Goal: Task Accomplishment & Management: Use online tool/utility

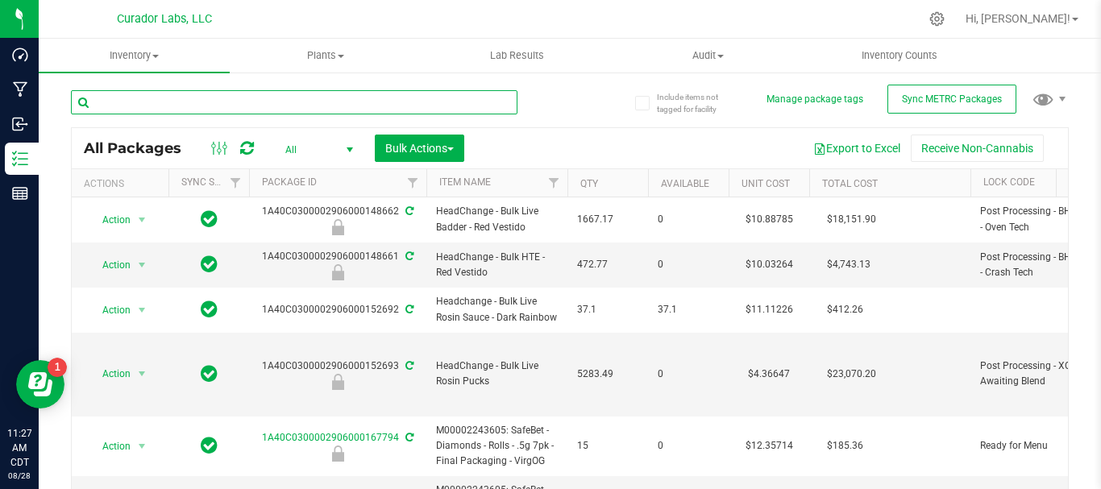
click at [266, 101] on input "text" at bounding box center [294, 102] width 446 height 24
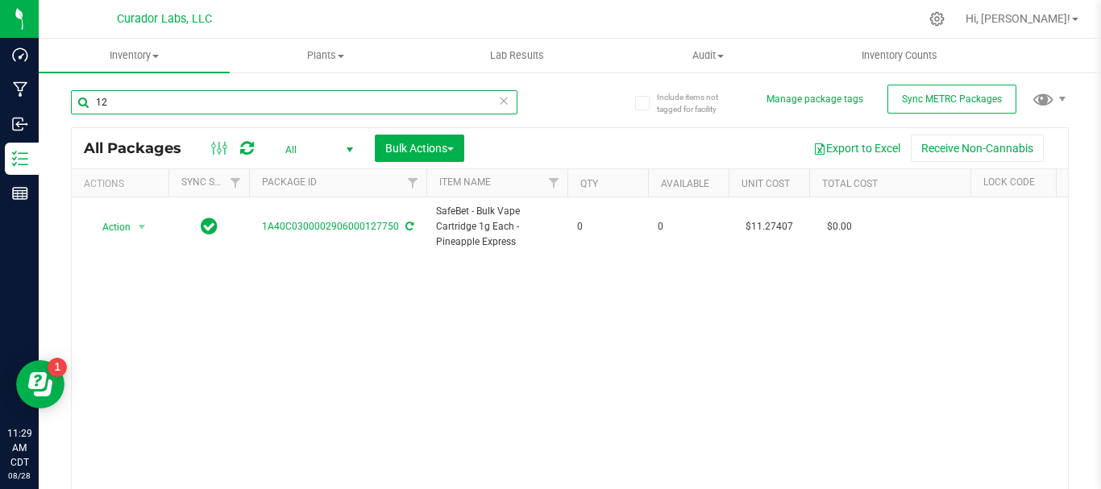
type input "1"
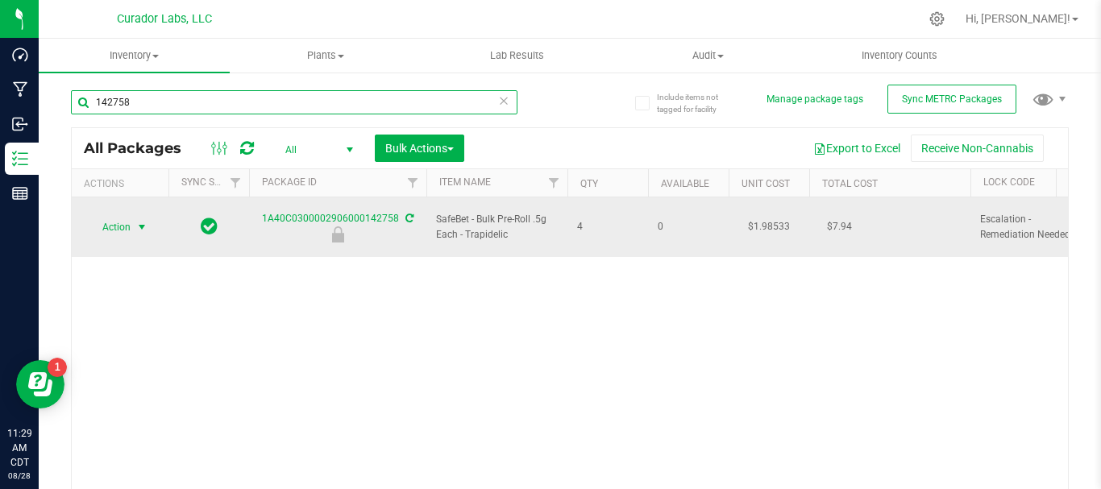
type input "142758"
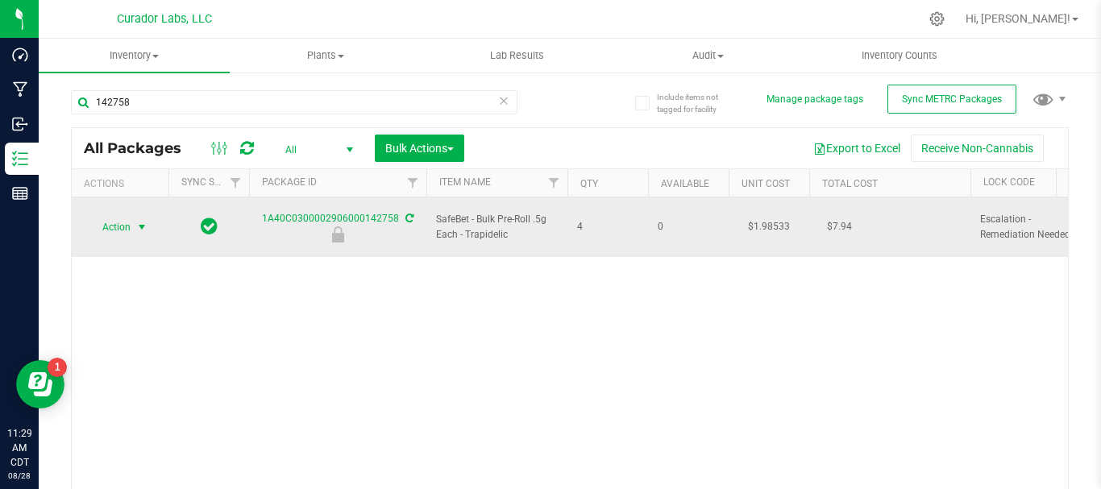
click at [112, 219] on span "Action" at bounding box center [110, 227] width 44 height 23
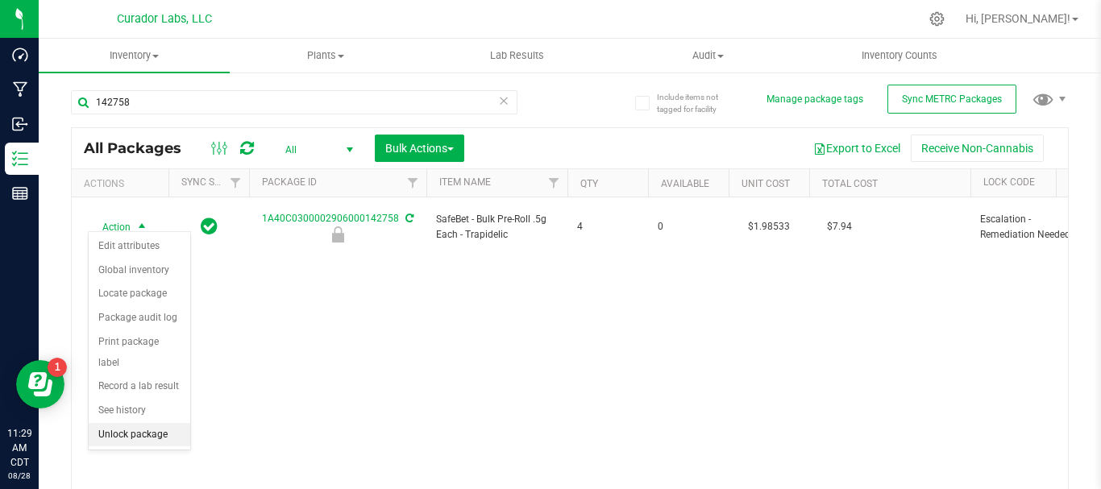
click at [135, 423] on li "Unlock package" at bounding box center [140, 435] width 102 height 24
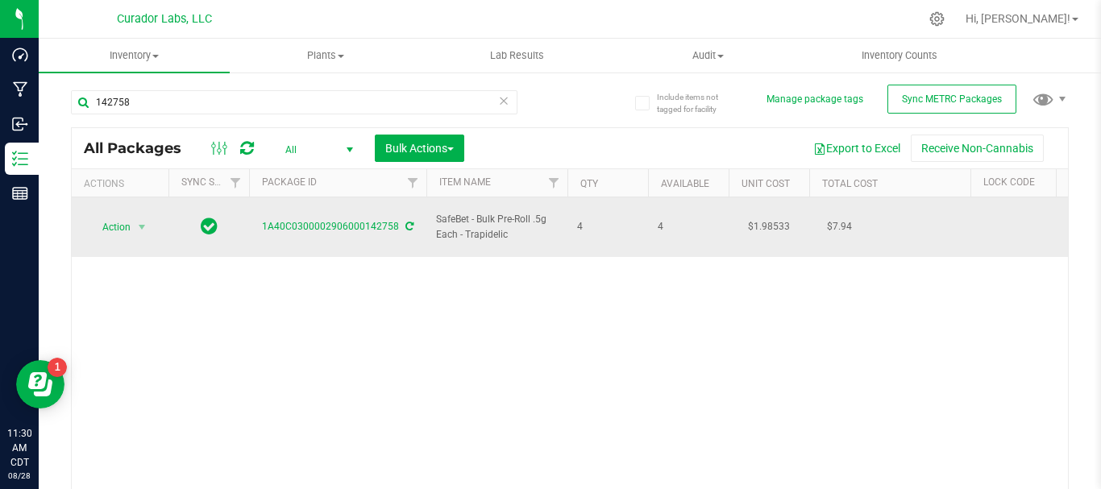
drag, startPoint x: 598, startPoint y: 216, endPoint x: 259, endPoint y: 216, distance: 338.4
copy tr "1A40C0300002906000142758 SafeBet - Bulk Pre-Roll .5g Each - Trapidelic 4"
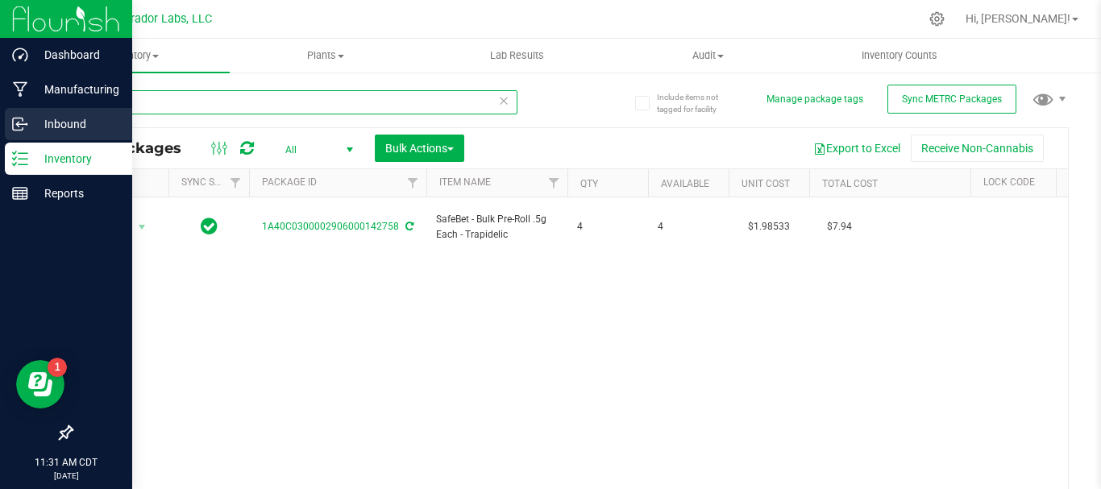
drag, startPoint x: 139, startPoint y: 112, endPoint x: 35, endPoint y: 134, distance: 107.0
click at [35, 134] on div "Dashboard Manufacturing Inbound Inventory Reports 11:31 AM CDT 08/28/2025 08/28…" at bounding box center [550, 244] width 1101 height 489
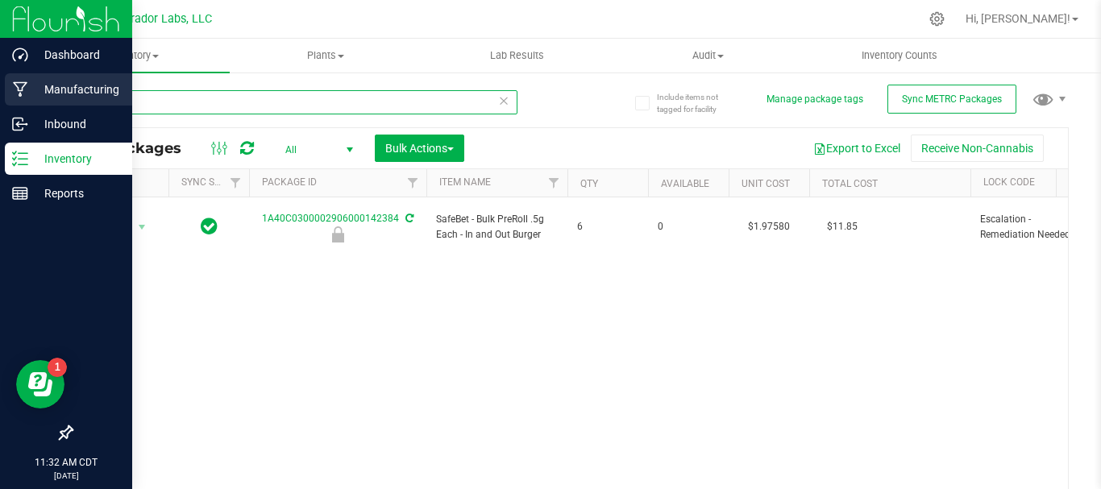
drag, startPoint x: 141, startPoint y: 102, endPoint x: 19, endPoint y: 106, distance: 121.7
click at [19, 106] on div "Dashboard Manufacturing Inbound Inventory Reports 11:32 AM CDT 08/28/2025 08/28…" at bounding box center [550, 244] width 1101 height 489
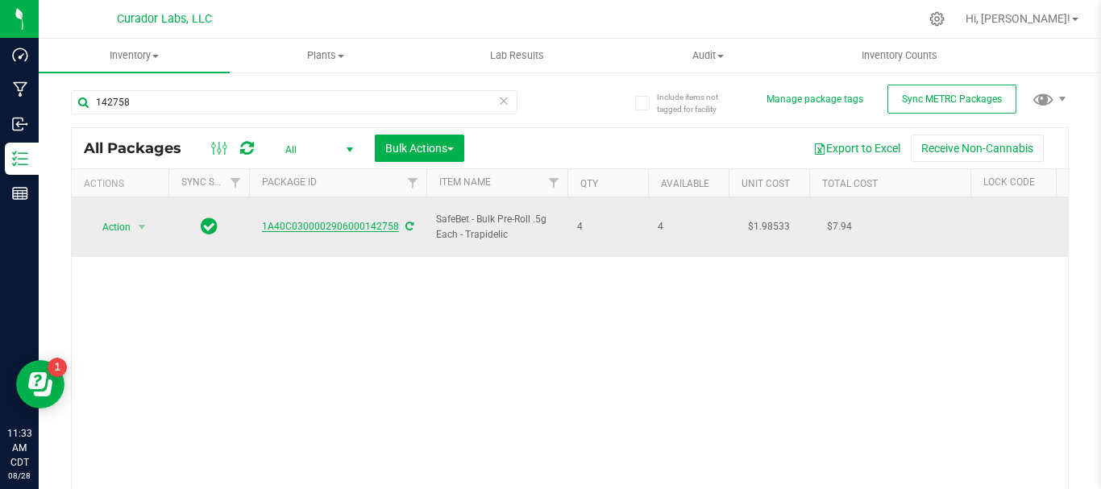
drag, startPoint x: 260, startPoint y: 216, endPoint x: 397, endPoint y: 223, distance: 137.2
click at [397, 223] on div "1A40C0300002906000142758" at bounding box center [338, 226] width 182 height 15
copy link "1A40C0300002906000142758"
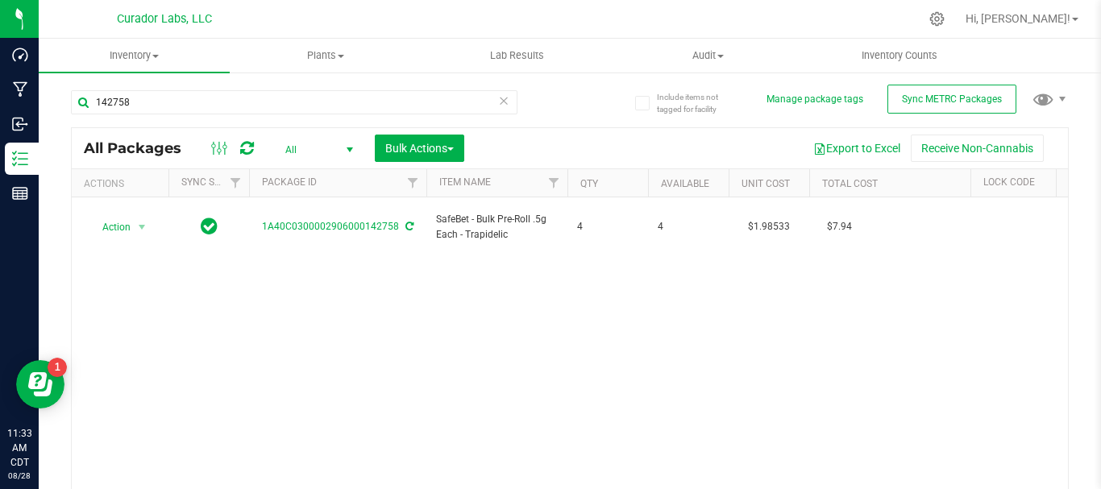
click at [501, 294] on div "Action Action Adjust qty Create package Edit attributes Global inventory Locate…" at bounding box center [570, 351] width 996 height 308
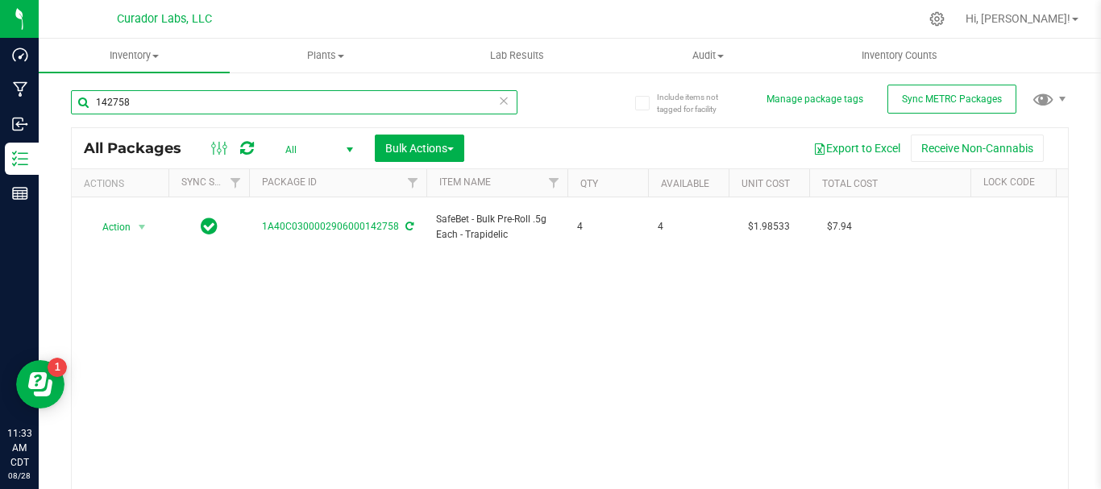
drag, startPoint x: 193, startPoint y: 97, endPoint x: 60, endPoint y: 99, distance: 133.8
click at [60, 99] on div "Include items not tagged for facility Manage package tags Sync METRC Packages 1…" at bounding box center [570, 317] width 1062 height 492
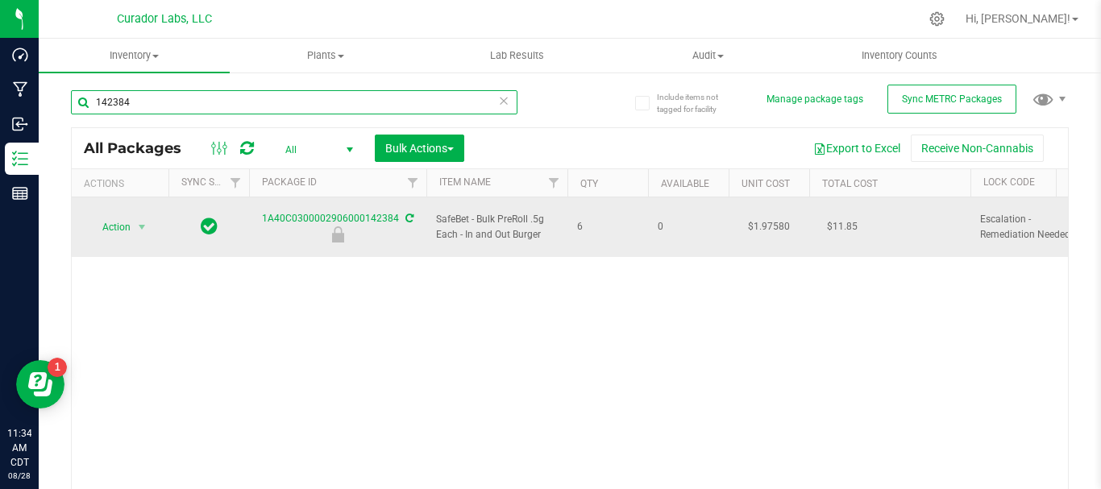
type input "142384"
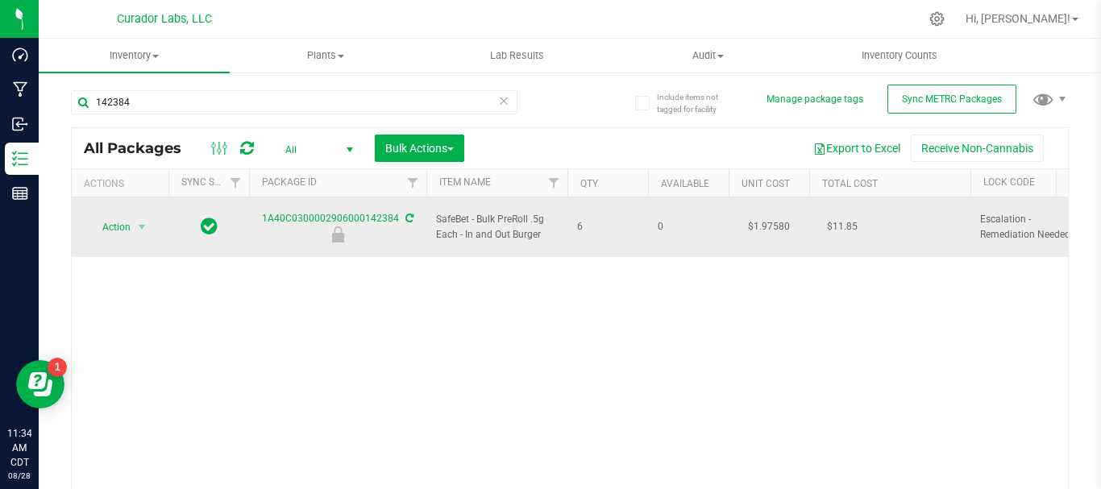
drag, startPoint x: 512, startPoint y: 217, endPoint x: 249, endPoint y: 213, distance: 262.7
click at [117, 217] on span "Action" at bounding box center [110, 227] width 44 height 23
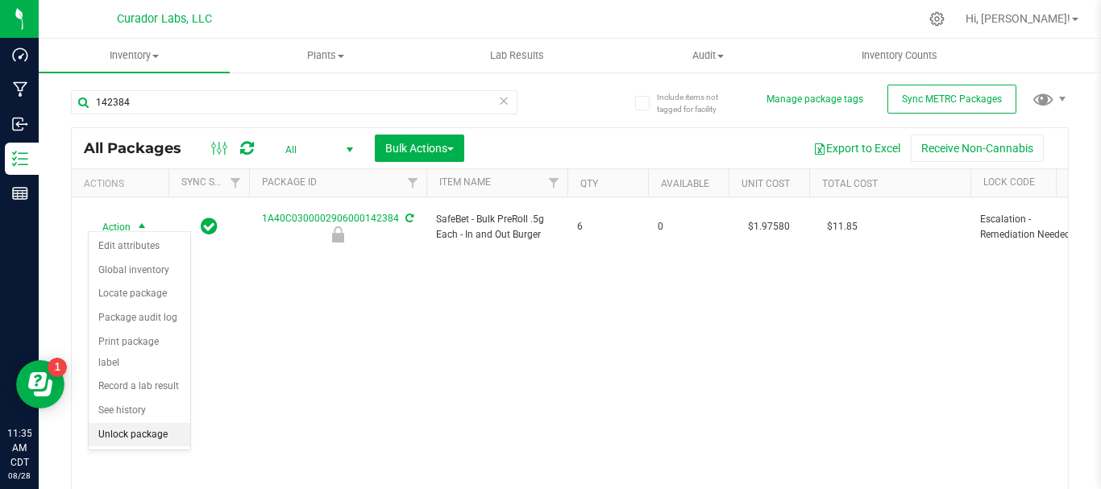
click at [150, 423] on li "Unlock package" at bounding box center [140, 435] width 102 height 24
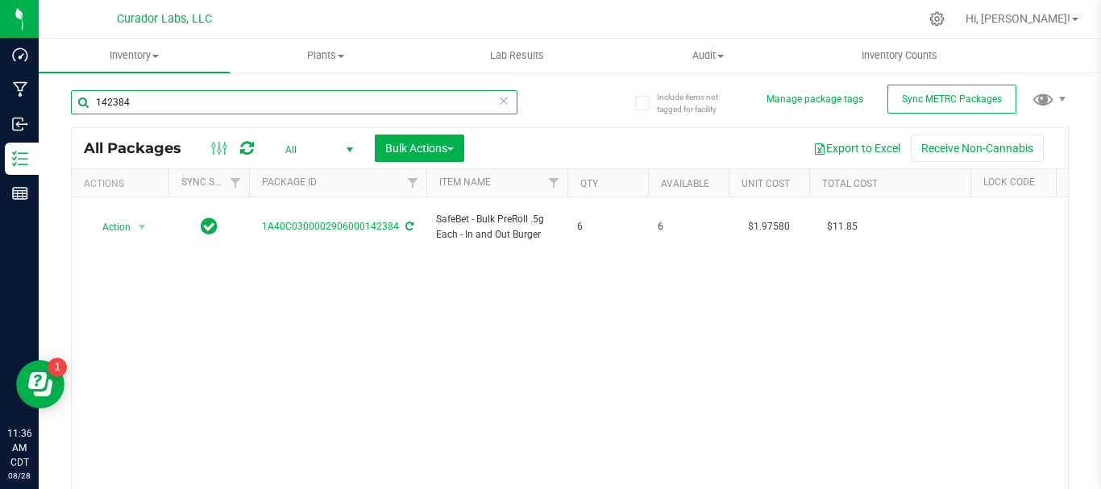
drag, startPoint x: 151, startPoint y: 108, endPoint x: 50, endPoint y: 108, distance: 100.7
click at [50, 108] on div "Include items not tagged for facility Manage package tags Sync METRC Packages 1…" at bounding box center [570, 317] width 1062 height 492
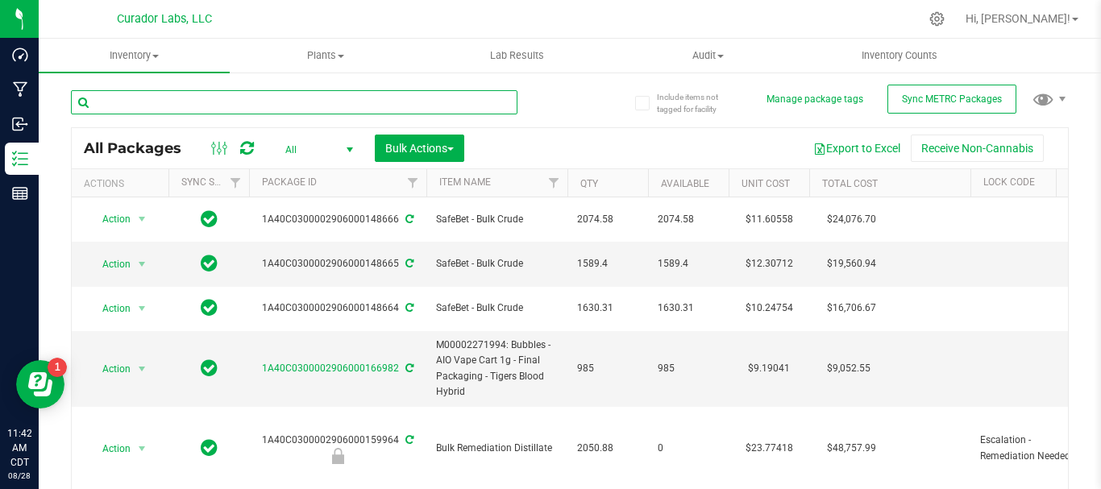
click at [129, 106] on input "text" at bounding box center [294, 102] width 446 height 24
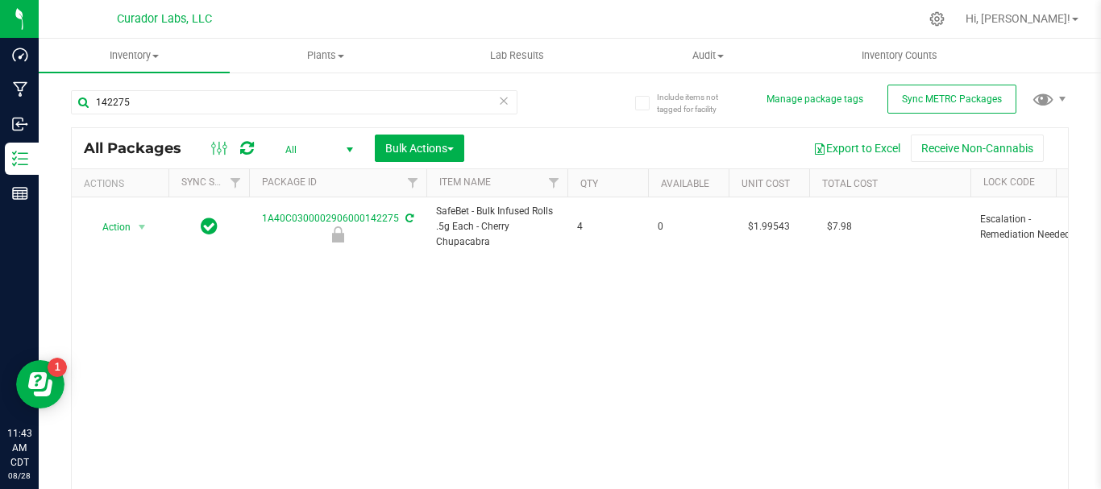
click at [754, 286] on div "Action Action Edit attributes Global inventory Locate package Package audit log…" at bounding box center [570, 351] width 996 height 308
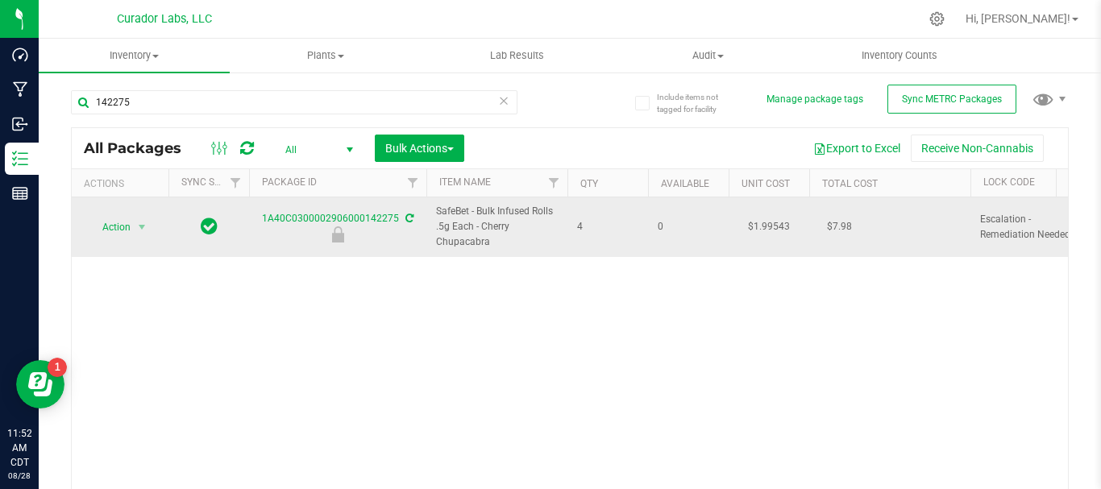
drag, startPoint x: 619, startPoint y: 218, endPoint x: 260, endPoint y: 214, distance: 358.6
copy tr "1A40C0300002906000142275 SafeBet - Bulk Infused Rolls .5g Each - Cherry Chupaca…"
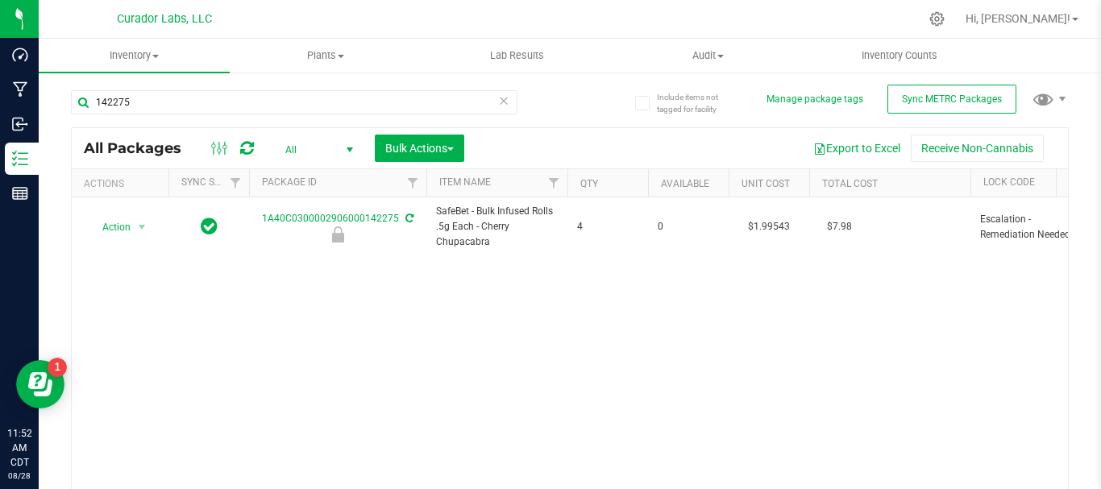
click at [811, 309] on div "Action Action Edit attributes Global inventory Locate package Package audit log…" at bounding box center [570, 351] width 996 height 308
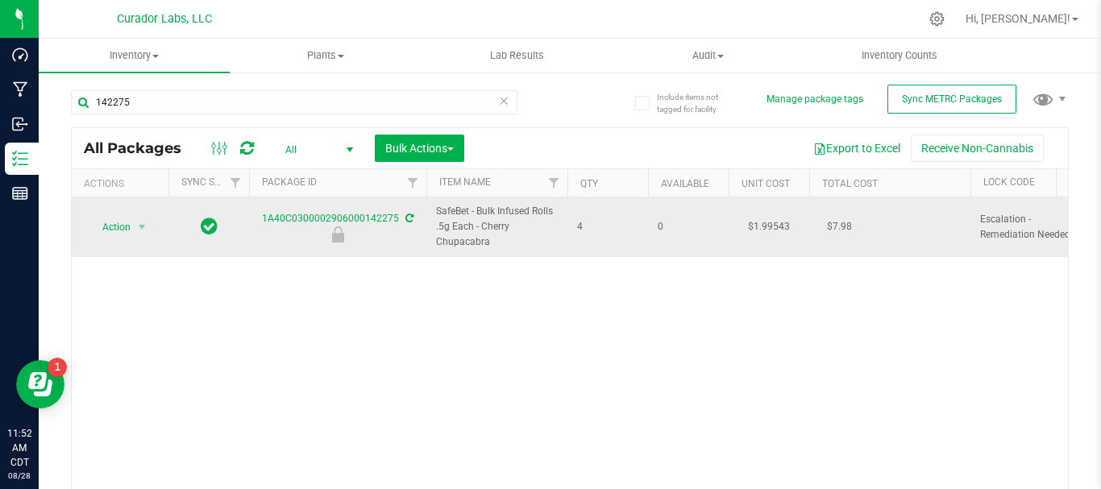
drag, startPoint x: 600, startPoint y: 223, endPoint x: 259, endPoint y: 214, distance: 341.0
copy tr "1A40C0300002906000142275 SafeBet - Bulk Infused Rolls .5g Each - Cherry Chupaca…"
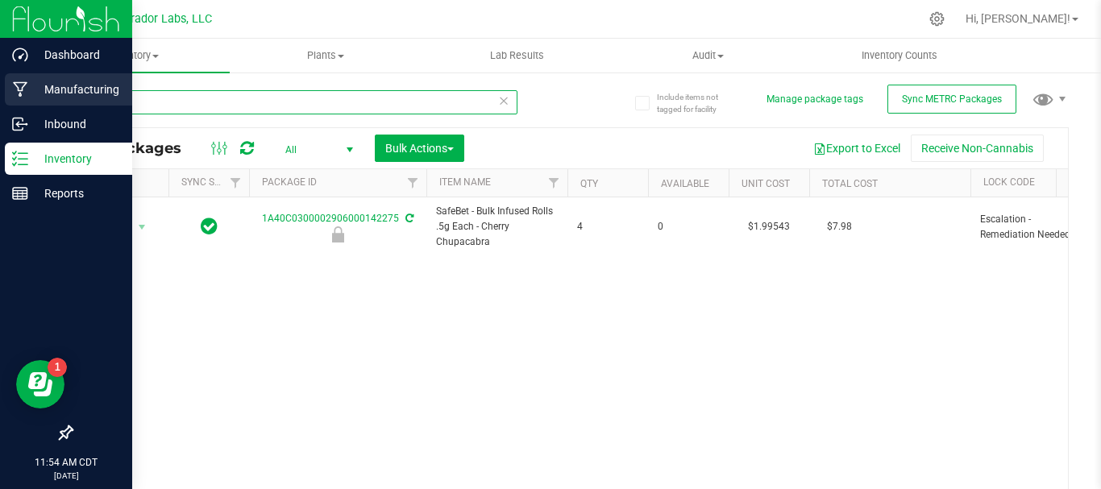
drag, startPoint x: 151, startPoint y: 102, endPoint x: 35, endPoint y: 99, distance: 116.1
click at [35, 99] on div "Dashboard Manufacturing Inbound Inventory Reports 11:54 AM CDT 08/28/2025 08/28…" at bounding box center [550, 244] width 1101 height 489
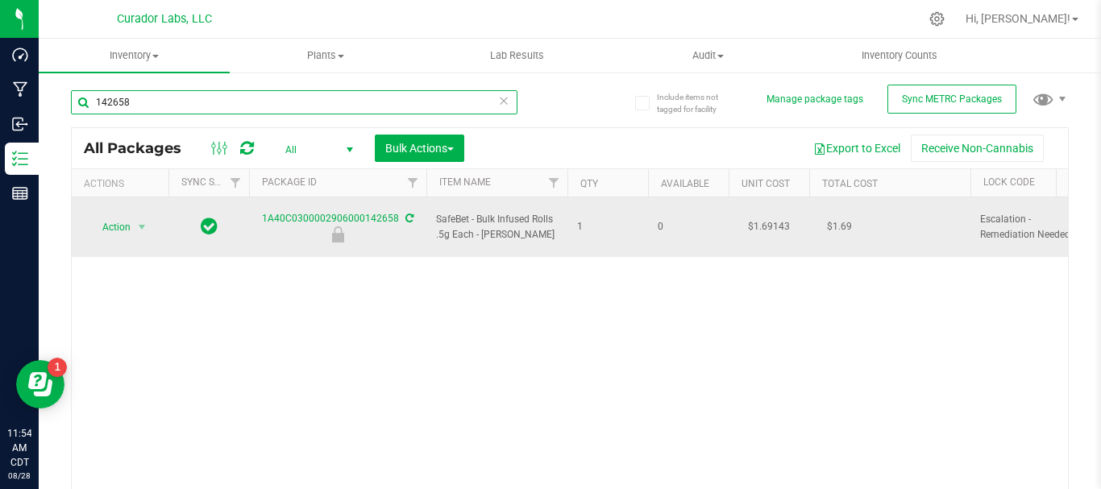
type input "142658"
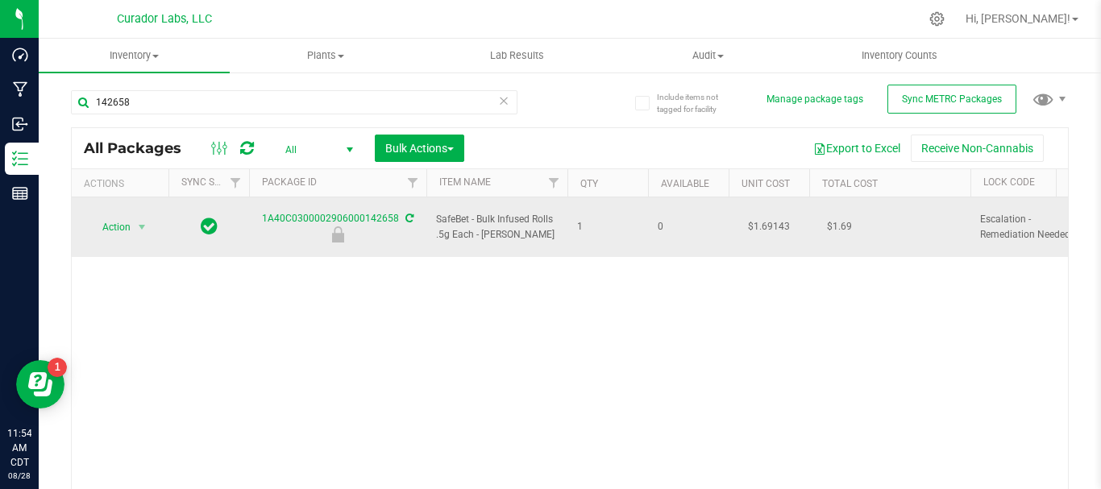
drag, startPoint x: 591, startPoint y: 219, endPoint x: 253, endPoint y: 214, distance: 337.7
copy tr "1A40C0300002906000142658 SafeBet - Bulk Infused Rolls .5g Each - Fanny Packz 1"
click at [115, 218] on span "Action" at bounding box center [110, 227] width 44 height 23
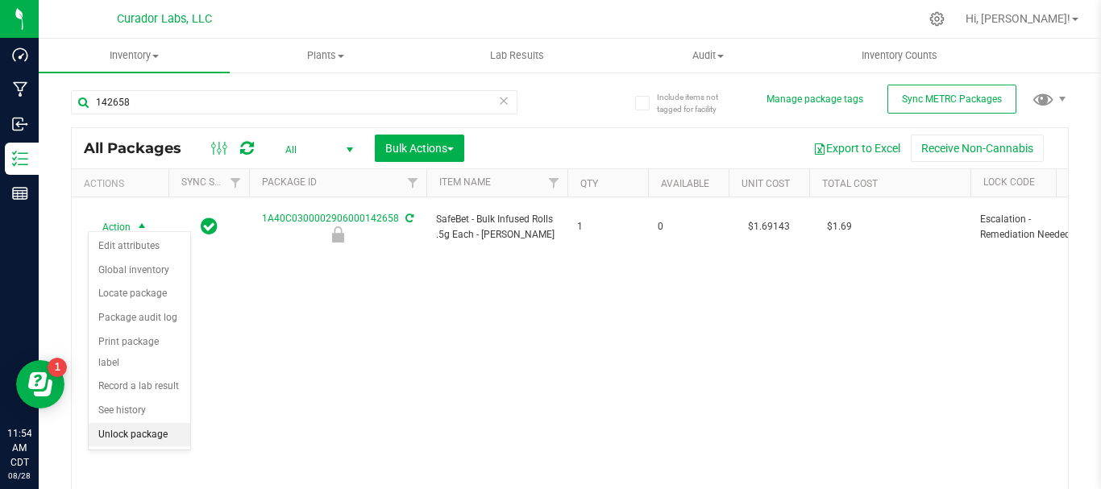
click at [143, 423] on li "Unlock package" at bounding box center [140, 435] width 102 height 24
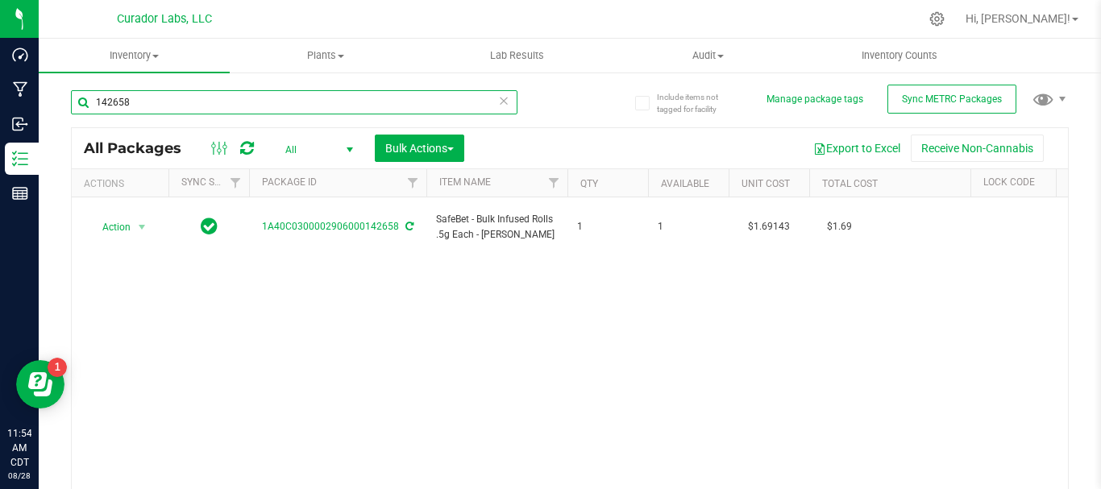
drag, startPoint x: 110, startPoint y: 84, endPoint x: 58, endPoint y: 82, distance: 52.4
click at [58, 82] on div "Include items not tagged for facility Manage package tags Sync METRC Packages 1…" at bounding box center [570, 317] width 1062 height 492
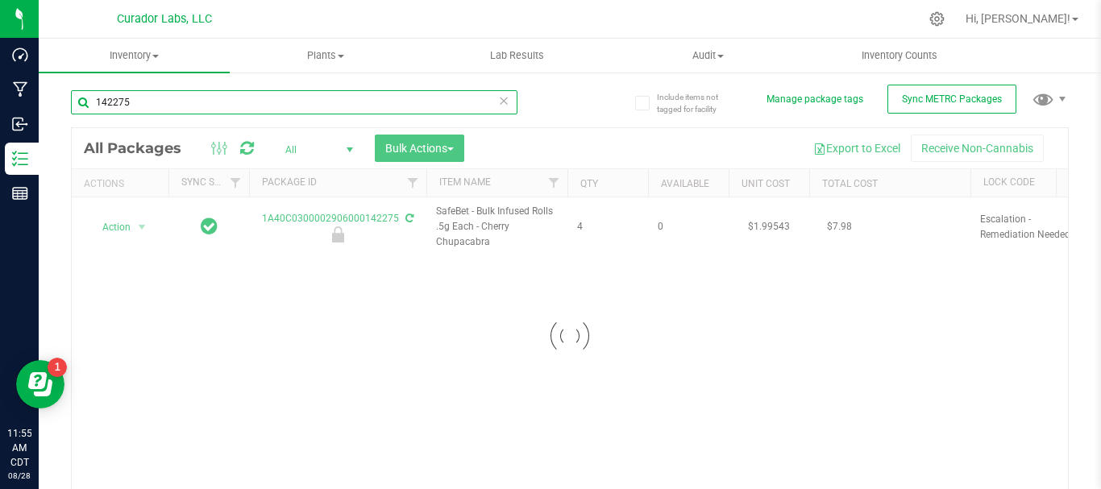
type input "142275"
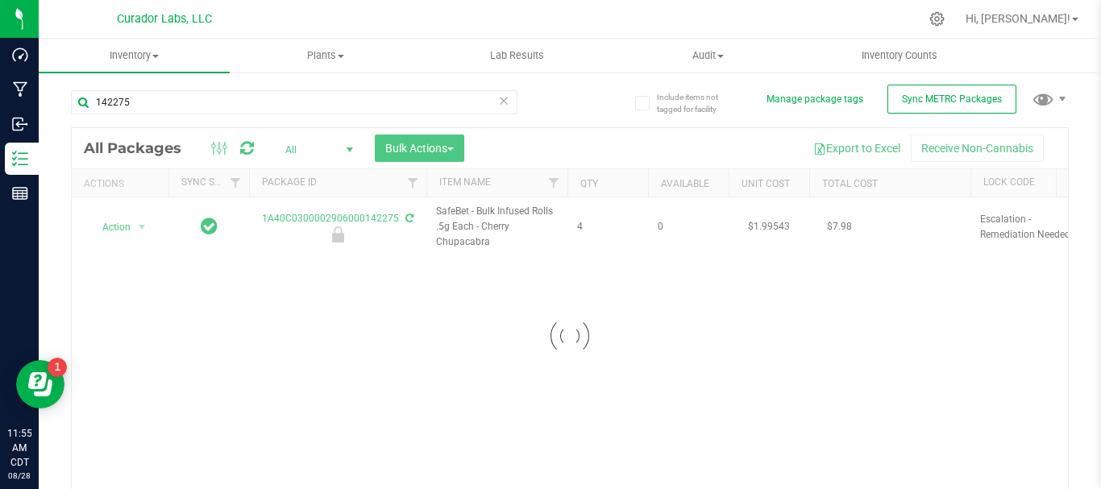
click at [118, 225] on div at bounding box center [570, 336] width 996 height 416
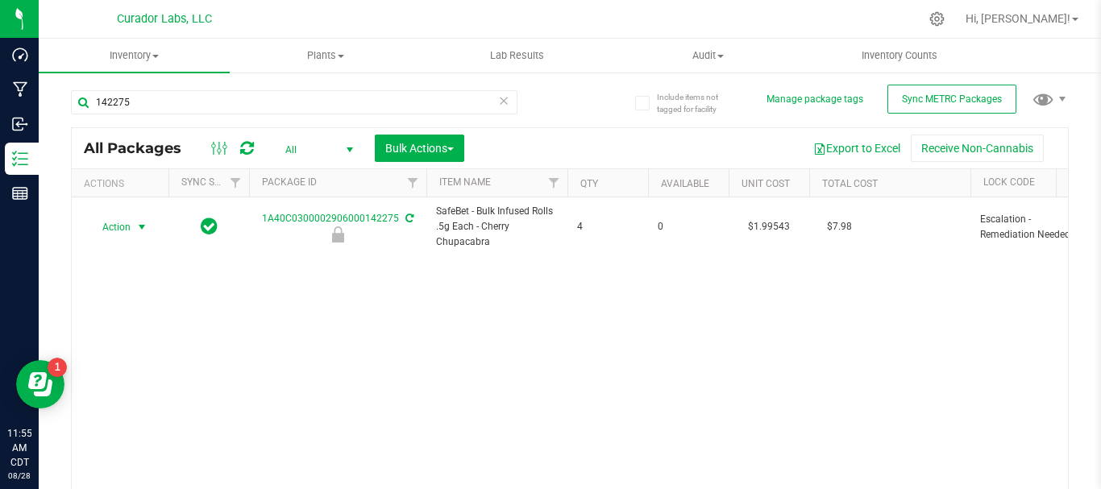
click at [118, 225] on span "Action" at bounding box center [110, 227] width 44 height 23
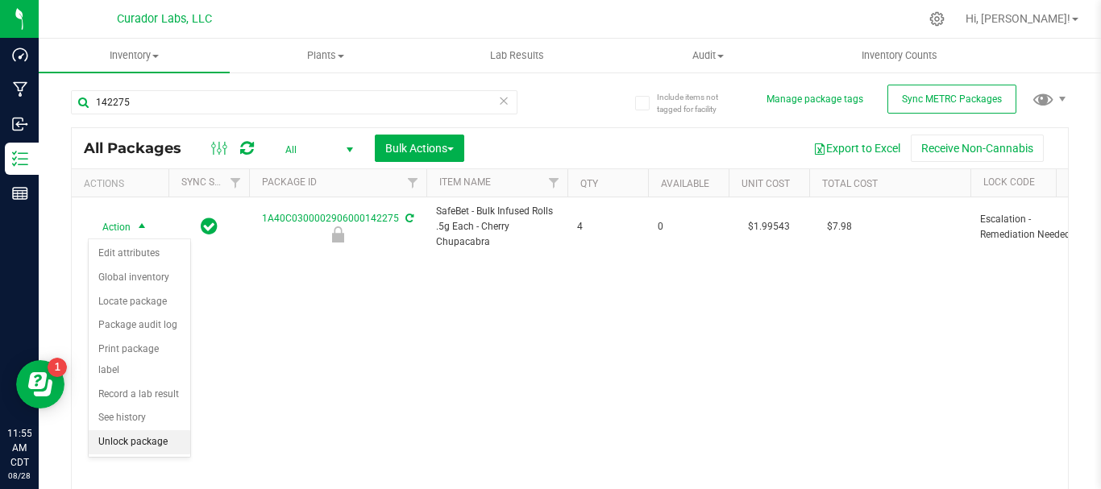
click at [126, 430] on li "Unlock package" at bounding box center [140, 442] width 102 height 24
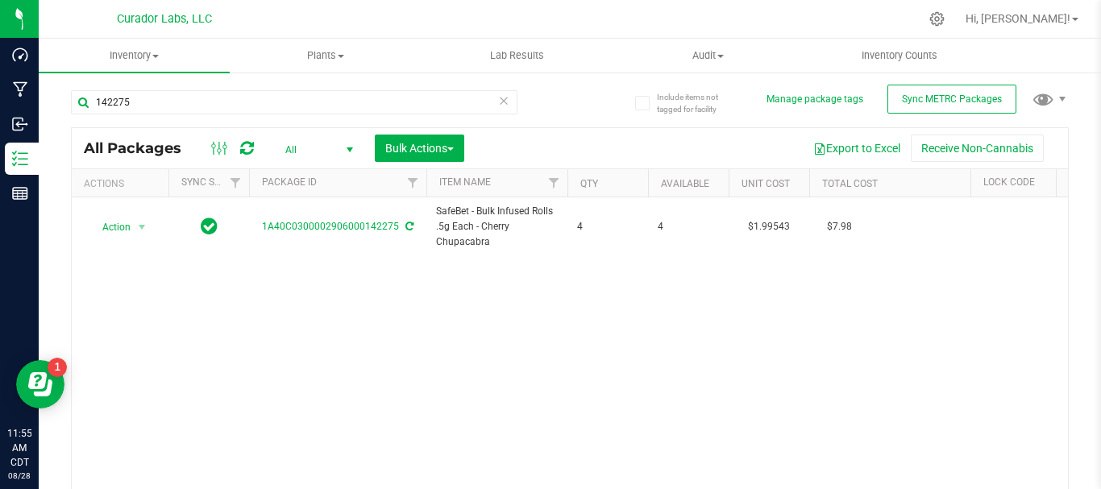
click at [500, 102] on icon at bounding box center [503, 99] width 11 height 19
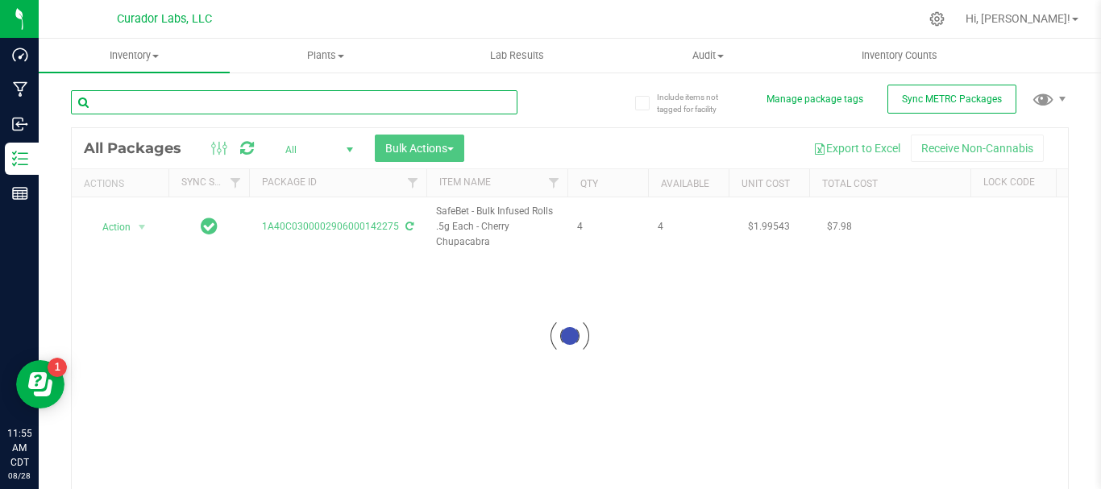
click at [317, 105] on input "text" at bounding box center [294, 102] width 446 height 24
type input "1"
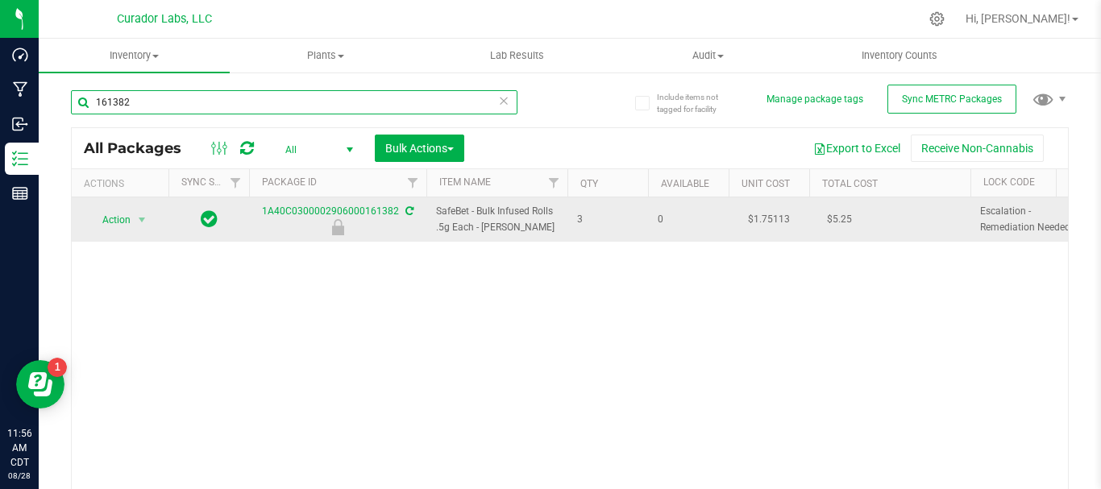
type input "161382"
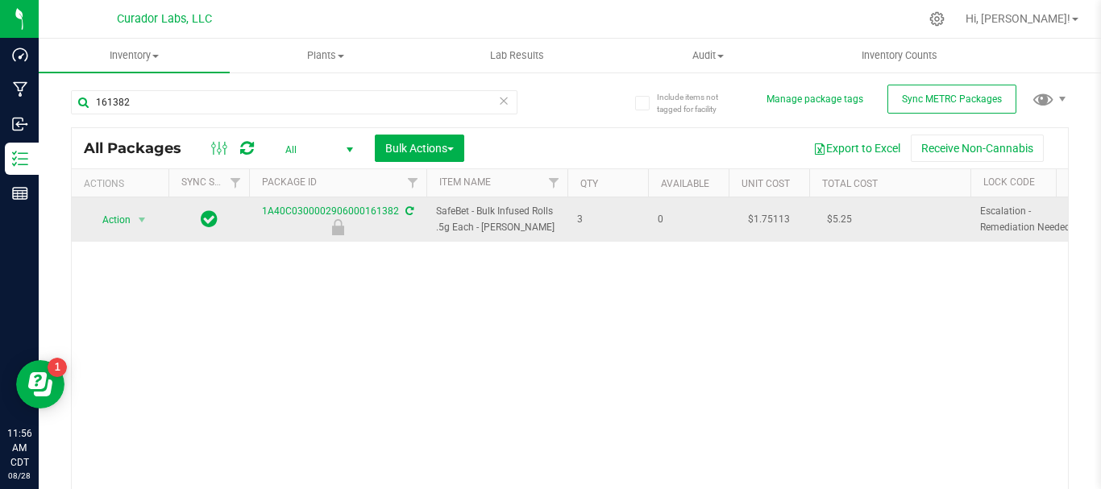
drag, startPoint x: 595, startPoint y: 218, endPoint x: 255, endPoint y: 214, distance: 340.9
copy tr "1A40C0300002906000161382 SafeBet - Bulk Infused Rolls .5g Each - Dandy Zandy 3"
click at [115, 216] on span "Action" at bounding box center [110, 220] width 44 height 23
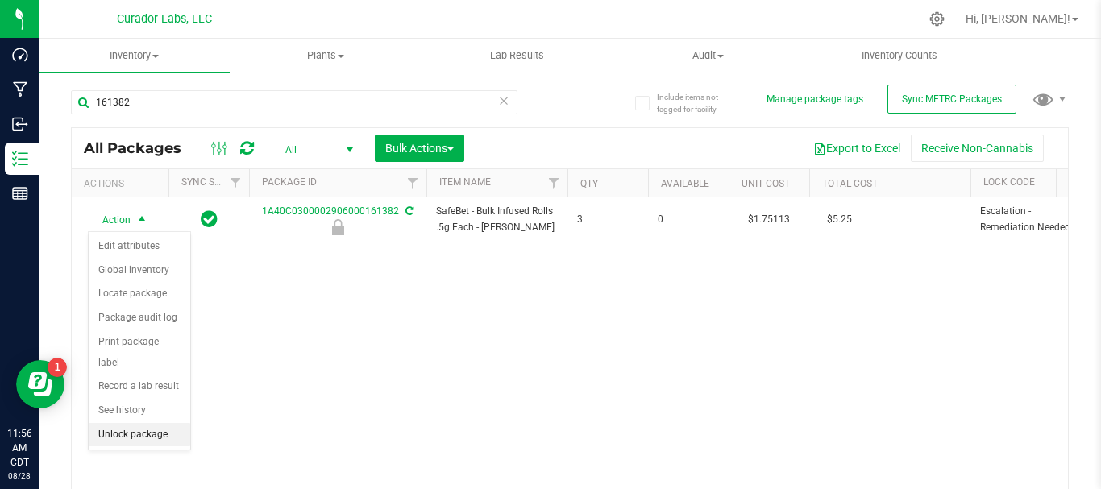
click at [130, 423] on li "Unlock package" at bounding box center [140, 435] width 102 height 24
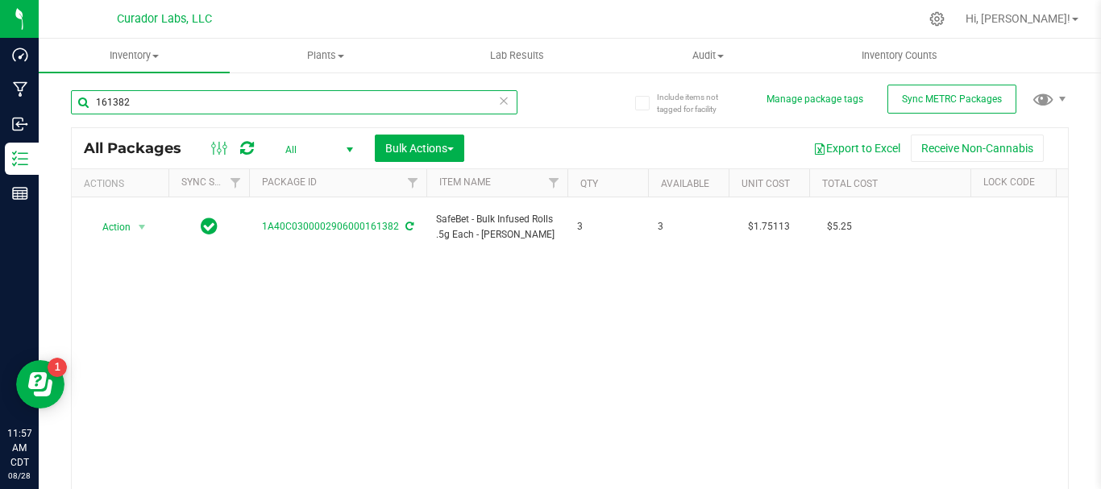
drag, startPoint x: 139, startPoint y: 102, endPoint x: 75, endPoint y: 99, distance: 63.7
click at [75, 99] on input "161382" at bounding box center [294, 102] width 446 height 24
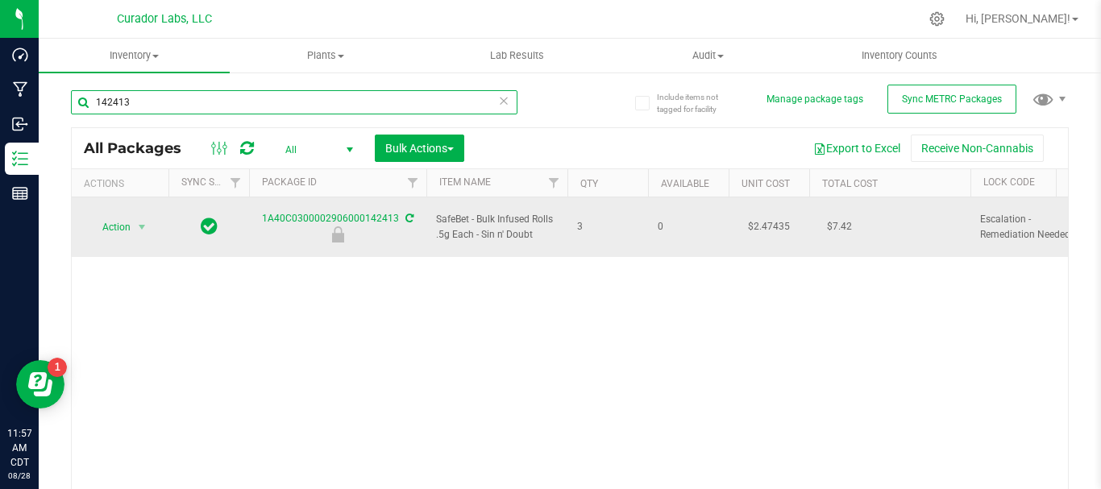
type input "142413"
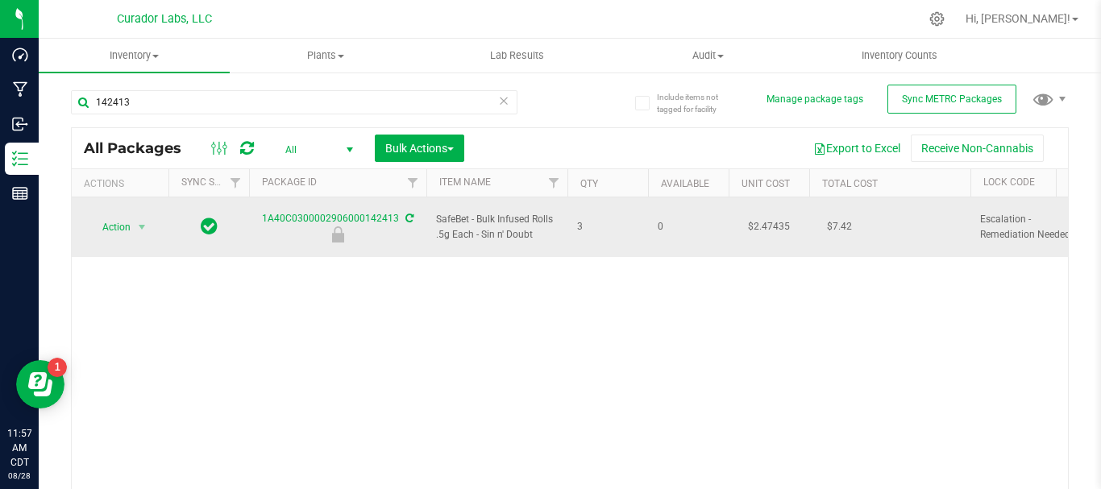
drag, startPoint x: 616, startPoint y: 214, endPoint x: 255, endPoint y: 209, distance: 361.0
copy tr "1A40C0300002906000142413 SafeBet - Bulk Infused Rolls .5g Each - Sin n' Doubt 3"
click at [116, 216] on span "Action" at bounding box center [110, 227] width 44 height 23
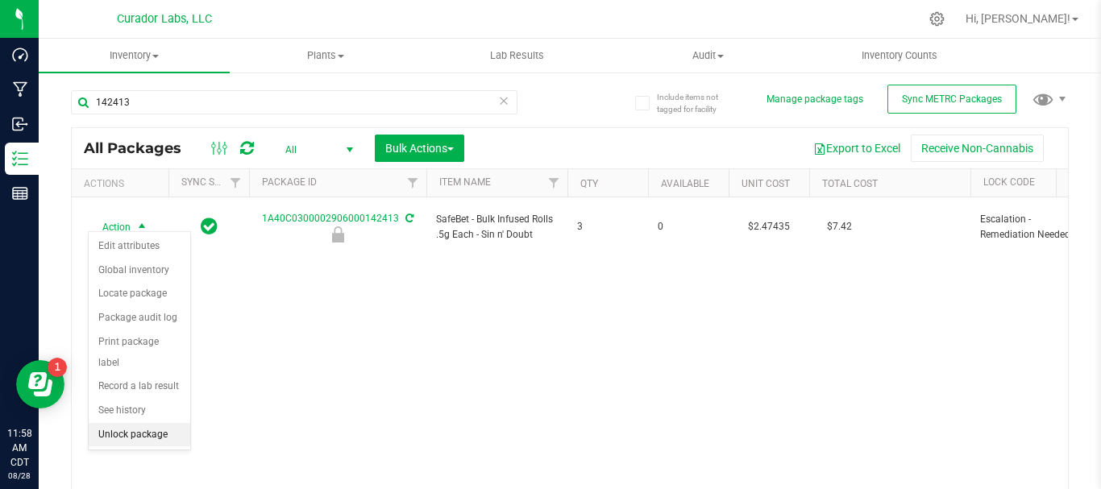
click at [131, 423] on li "Unlock package" at bounding box center [140, 435] width 102 height 24
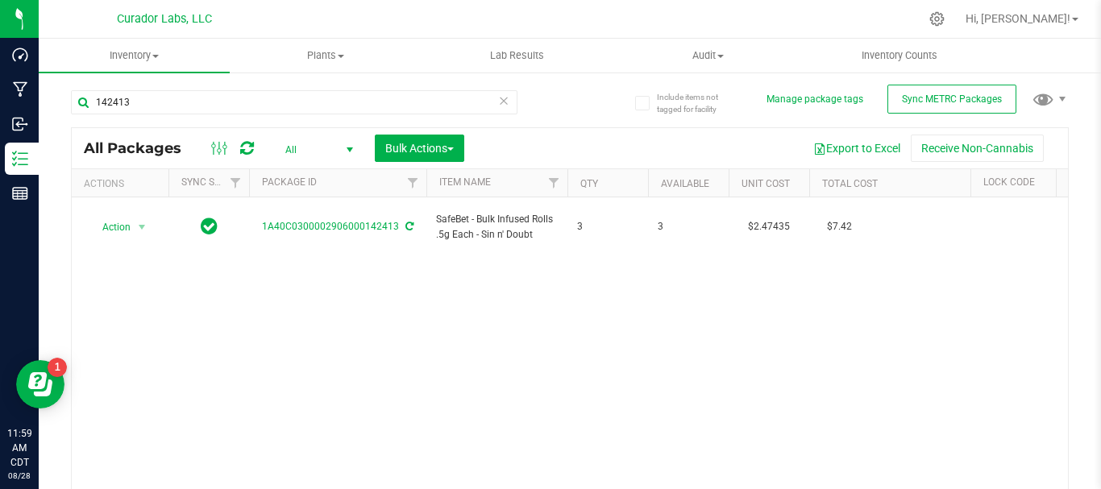
click at [805, 294] on div "Action Action Adjust qty Create package Edit attributes Global inventory Locate…" at bounding box center [570, 351] width 996 height 308
click at [218, 301] on div "Action Action Adjust qty Create package Edit attributes Global inventory Locate…" at bounding box center [570, 351] width 996 height 308
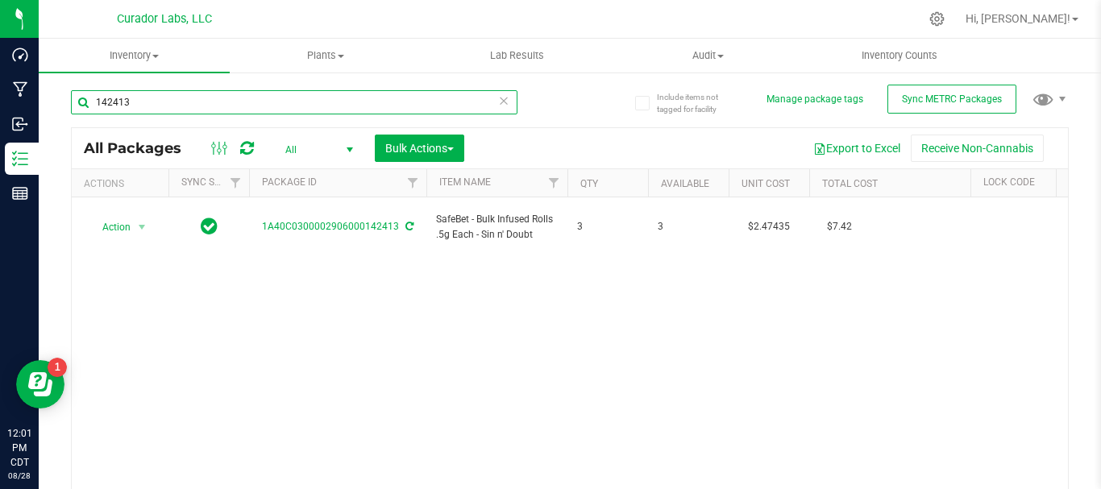
drag, startPoint x: 161, startPoint y: 95, endPoint x: 73, endPoint y: 94, distance: 87.8
click at [73, 94] on input "142413" at bounding box center [294, 102] width 446 height 24
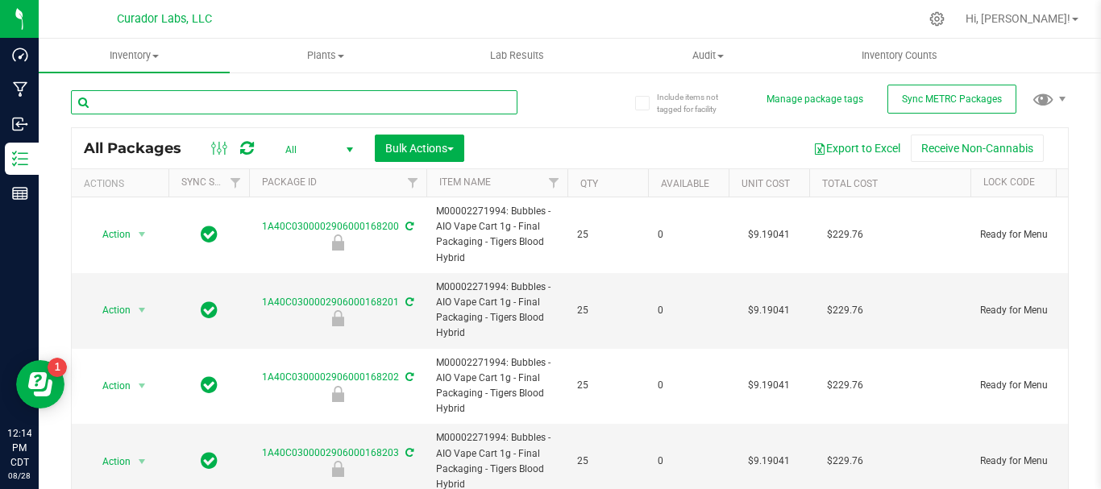
click at [130, 106] on input "text" at bounding box center [294, 102] width 446 height 24
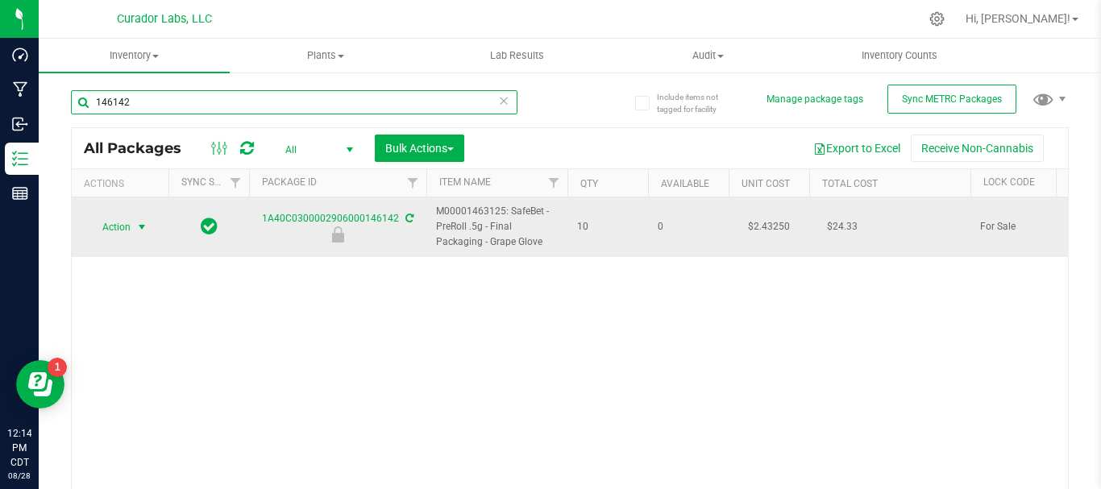
type input "146142"
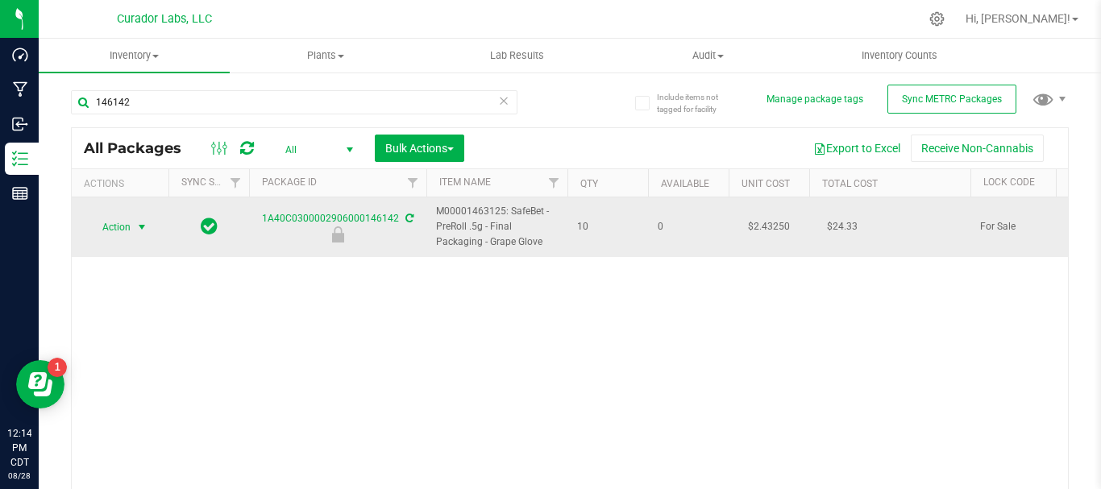
click at [118, 226] on span "Action" at bounding box center [110, 227] width 44 height 23
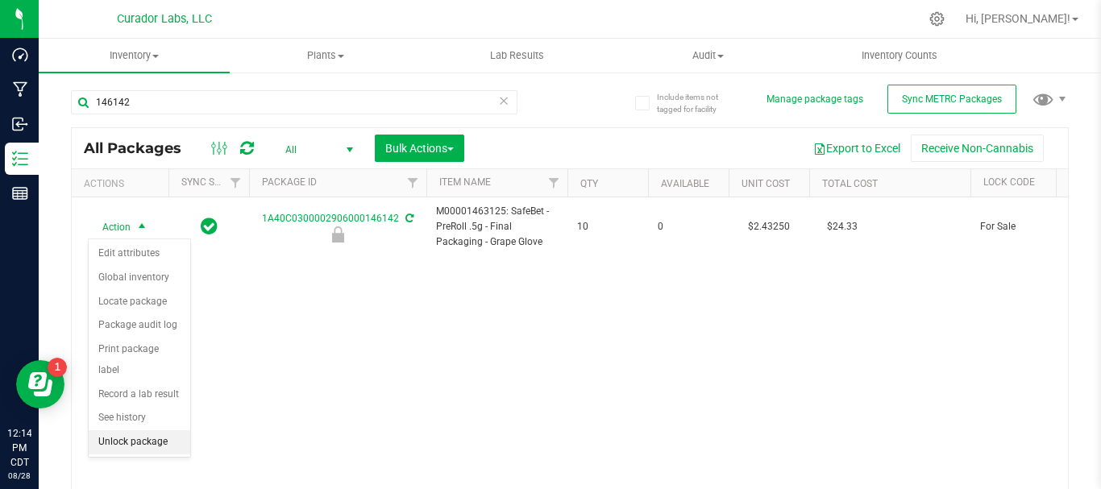
click at [129, 430] on li "Unlock package" at bounding box center [140, 442] width 102 height 24
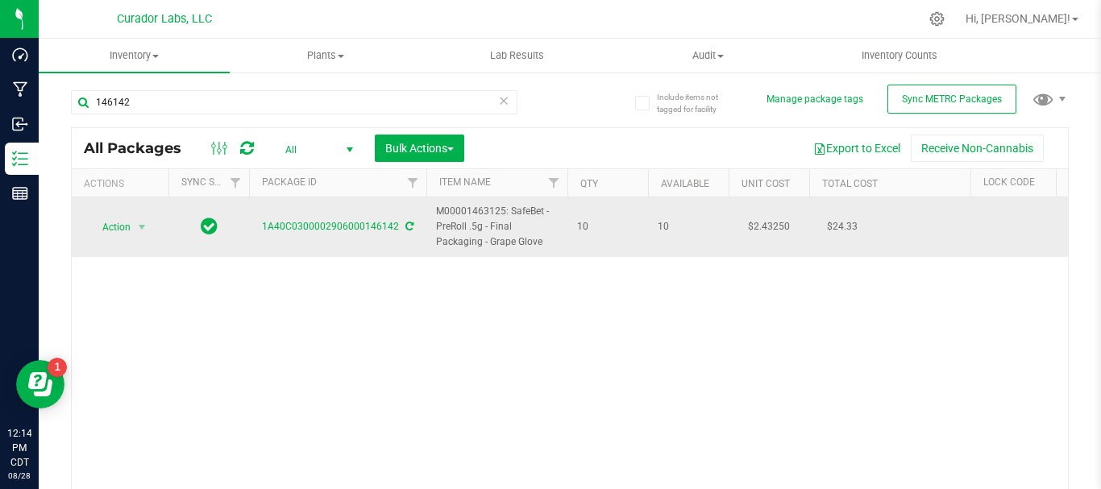
drag, startPoint x: 596, startPoint y: 226, endPoint x: 263, endPoint y: 226, distance: 333.6
copy tr "1A40C0300002906000146142 M00001463125: SafeBet - PreRoll .5g - Final Packaging …"
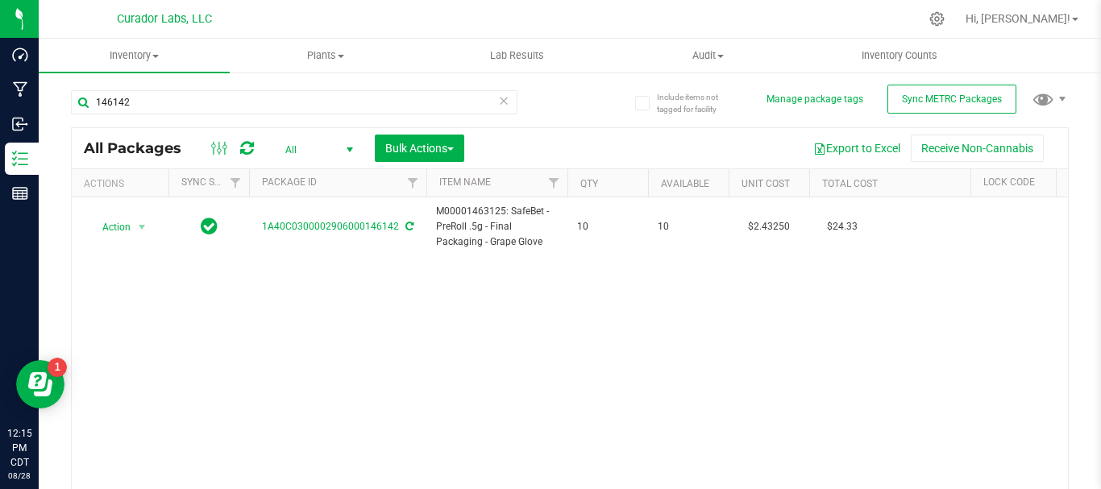
click at [499, 101] on icon at bounding box center [503, 99] width 11 height 19
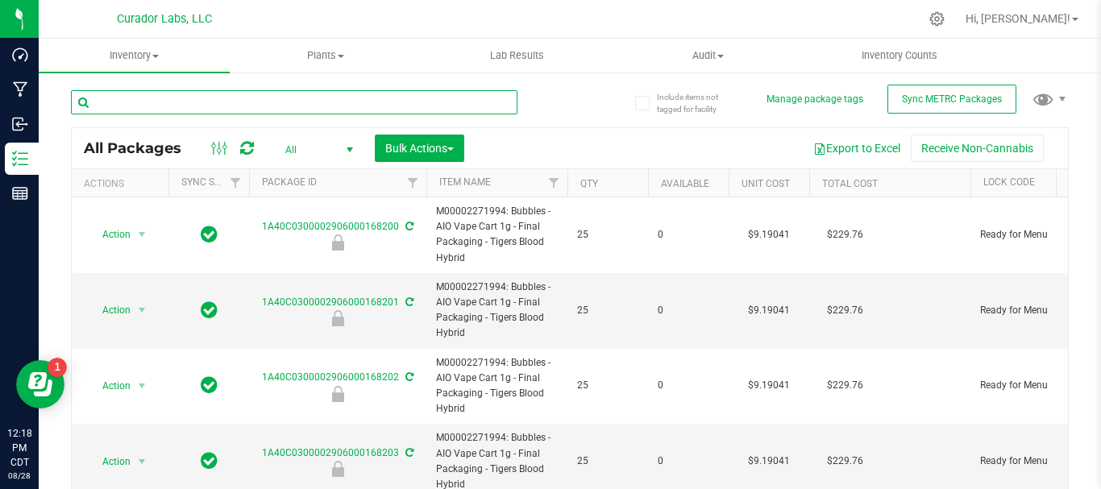
click at [188, 102] on input "text" at bounding box center [294, 102] width 446 height 24
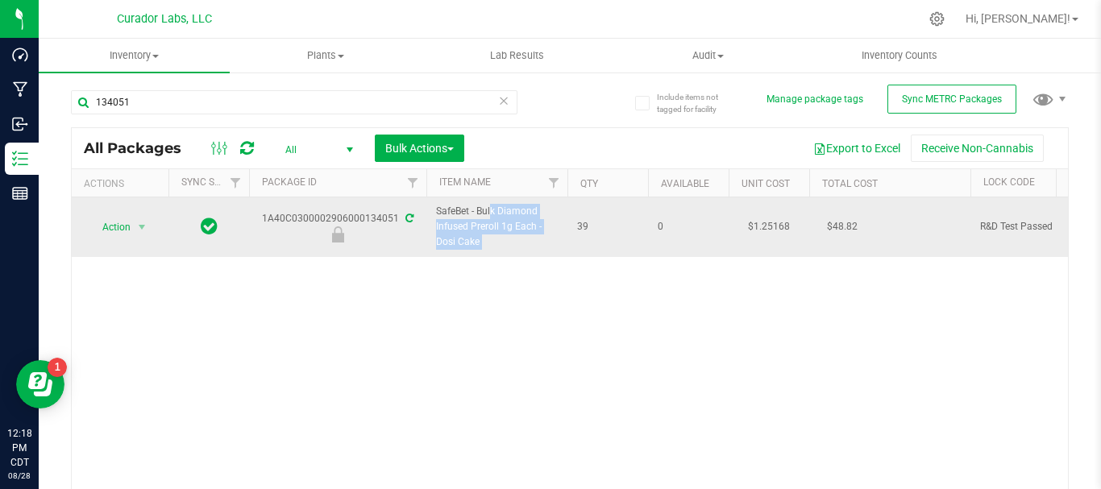
drag, startPoint x: 597, startPoint y: 214, endPoint x: 455, endPoint y: 209, distance: 141.9
click at [639, 214] on td "39" at bounding box center [607, 227] width 81 height 60
drag, startPoint x: 602, startPoint y: 233, endPoint x: 258, endPoint y: 215, distance: 344.5
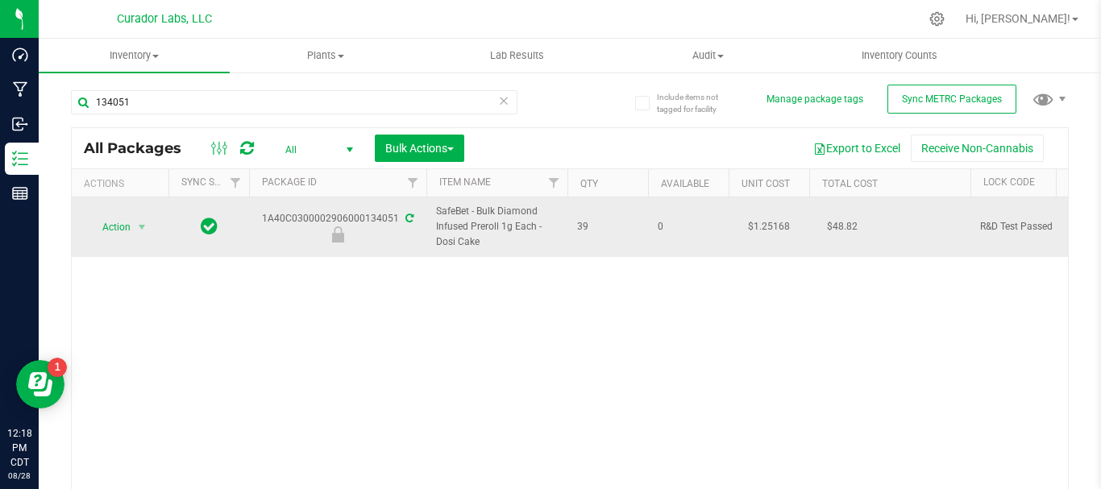
copy tr "1A40C0300002906000134051 SafeBet - Bulk Diamond Infused Preroll 1g Each - Dosi …"
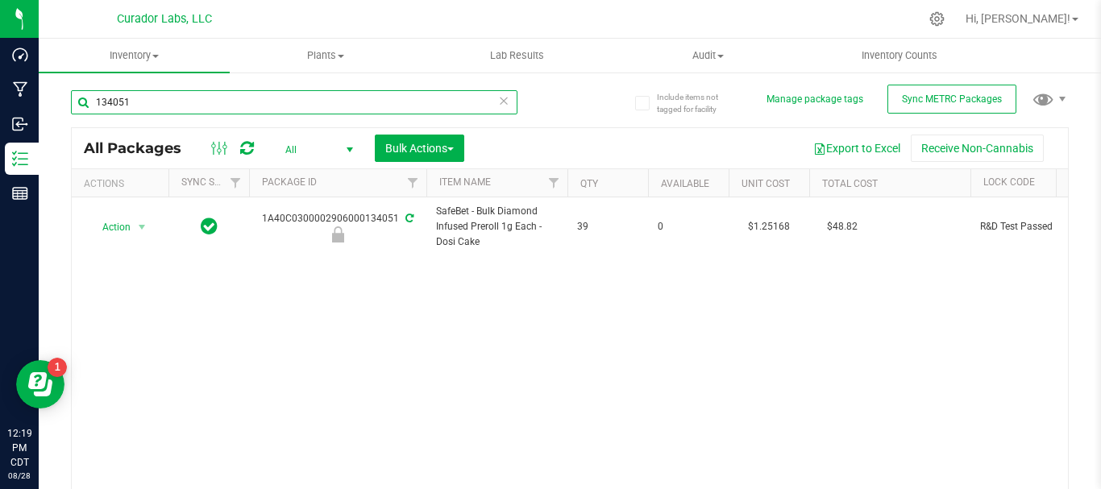
click at [147, 105] on input "134051" at bounding box center [294, 102] width 446 height 24
type input "134055"
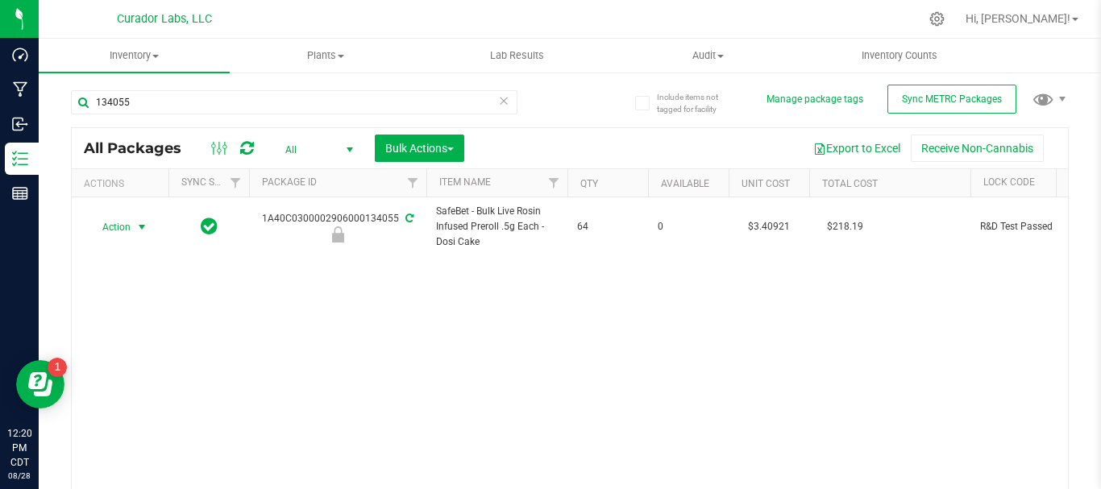
click at [111, 227] on span "Action" at bounding box center [110, 227] width 44 height 23
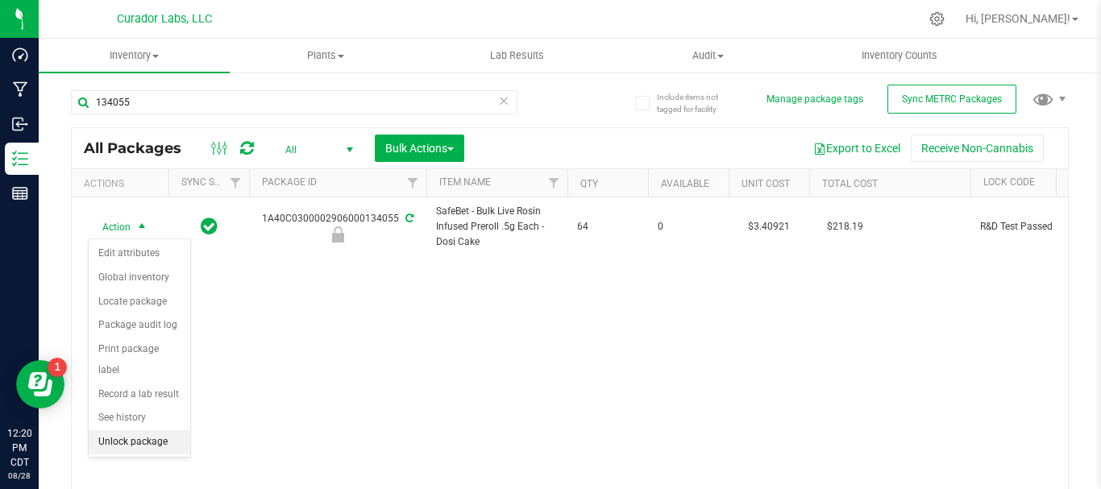
click at [149, 430] on li "Unlock package" at bounding box center [140, 442] width 102 height 24
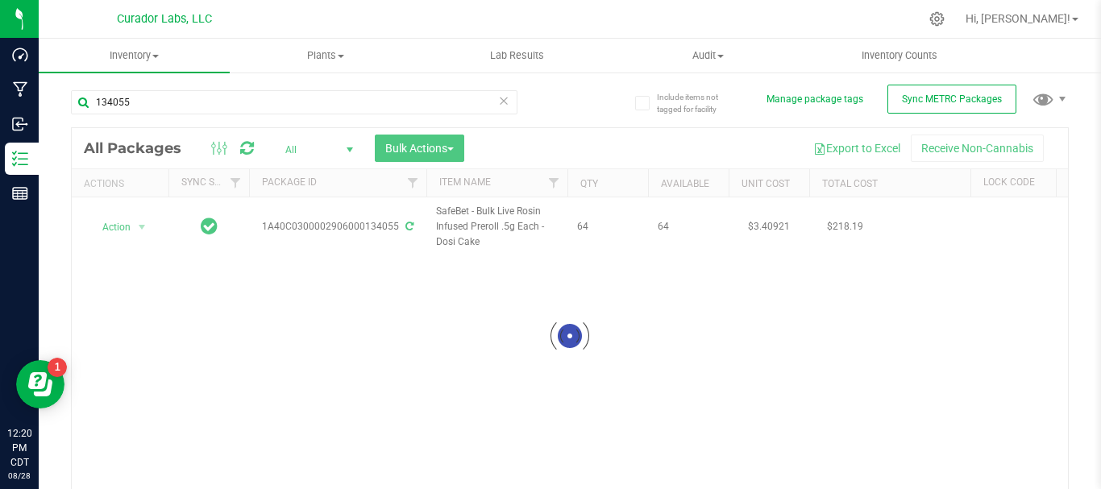
click at [595, 219] on div at bounding box center [570, 336] width 996 height 416
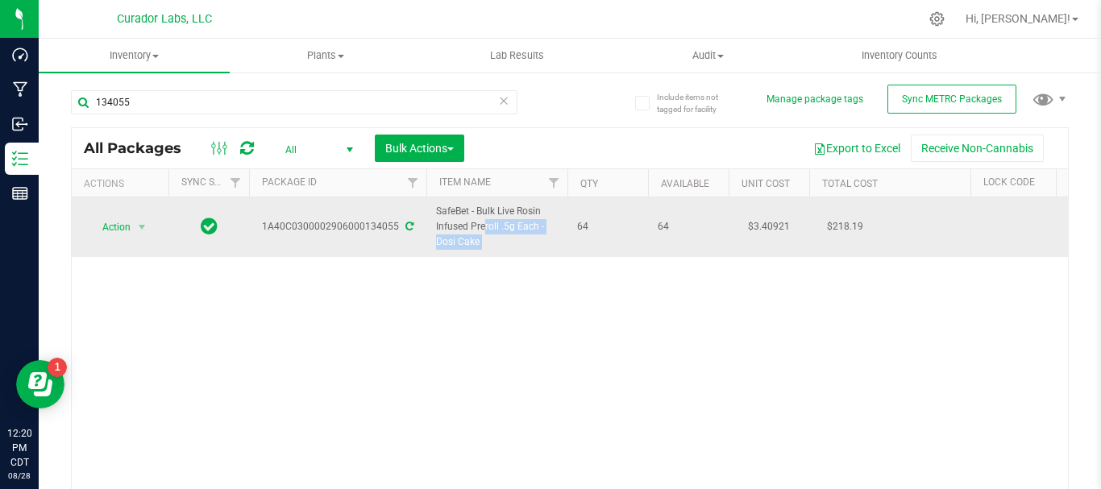
drag, startPoint x: 595, startPoint y: 219, endPoint x: 442, endPoint y: 220, distance: 153.9
click at [609, 239] on td "64" at bounding box center [607, 227] width 81 height 60
drag, startPoint x: 517, startPoint y: 217, endPoint x: 432, endPoint y: 219, distance: 85.4
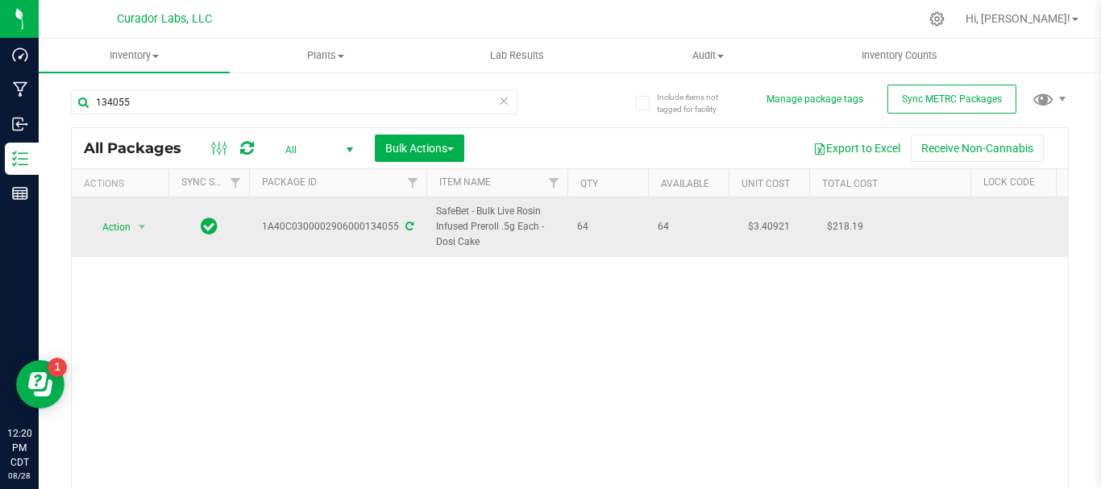
click at [591, 229] on span "64" at bounding box center [607, 226] width 61 height 15
drag, startPoint x: 587, startPoint y: 222, endPoint x: 263, endPoint y: 217, distance: 324.0
copy tr "1A40C0300002906000134055 SafeBet - Bulk Live Rosin Infused Preroll .5g Each - D…"
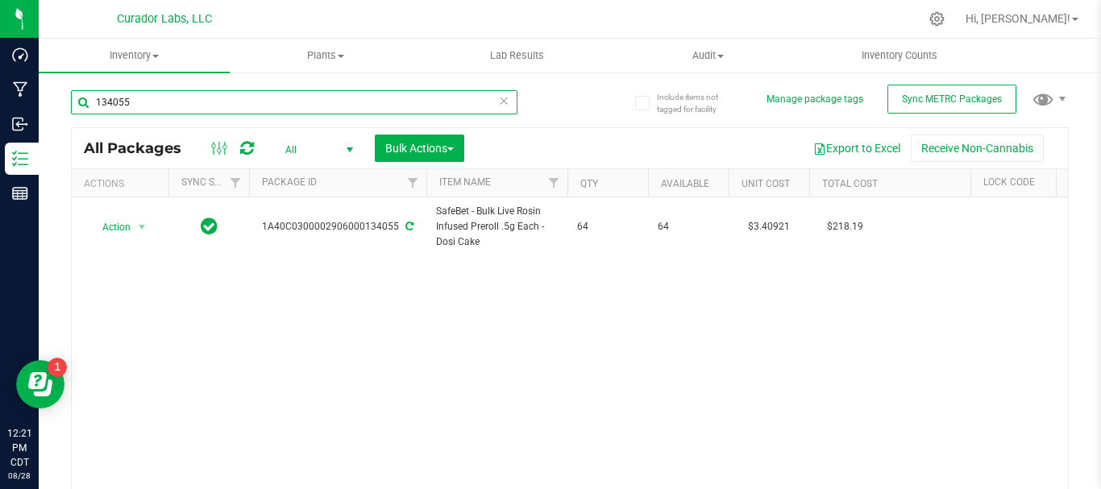
drag, startPoint x: 185, startPoint y: 97, endPoint x: 56, endPoint y: 135, distance: 133.8
click at [56, 135] on div "Include items not tagged for facility Manage package tags Sync METRC Packages 1…" at bounding box center [570, 317] width 1062 height 492
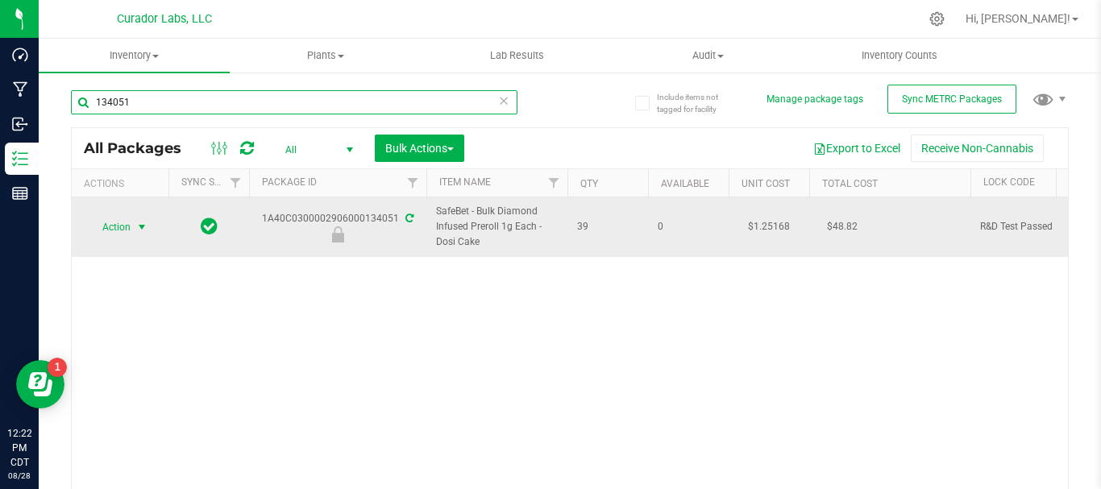
type input "134051"
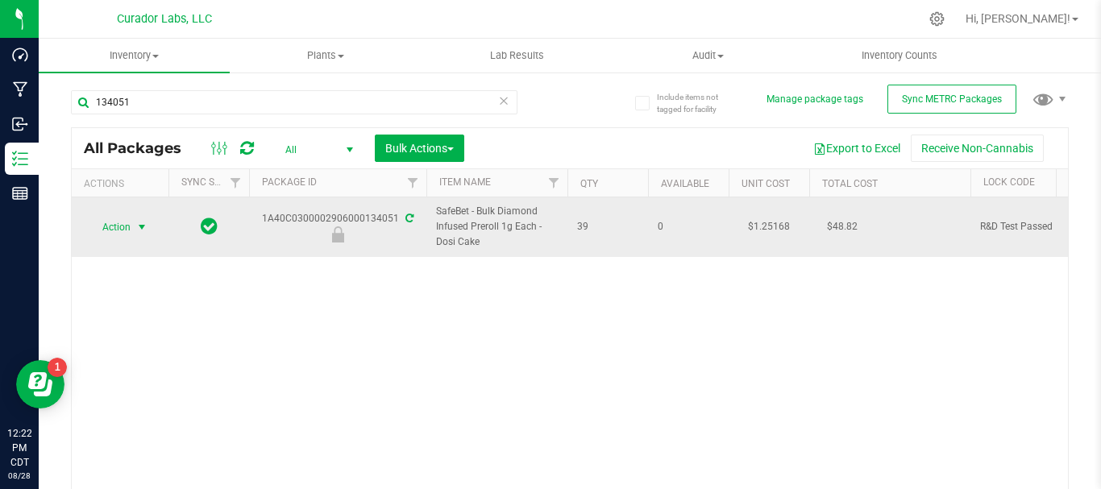
click at [118, 227] on span "Action" at bounding box center [110, 227] width 44 height 23
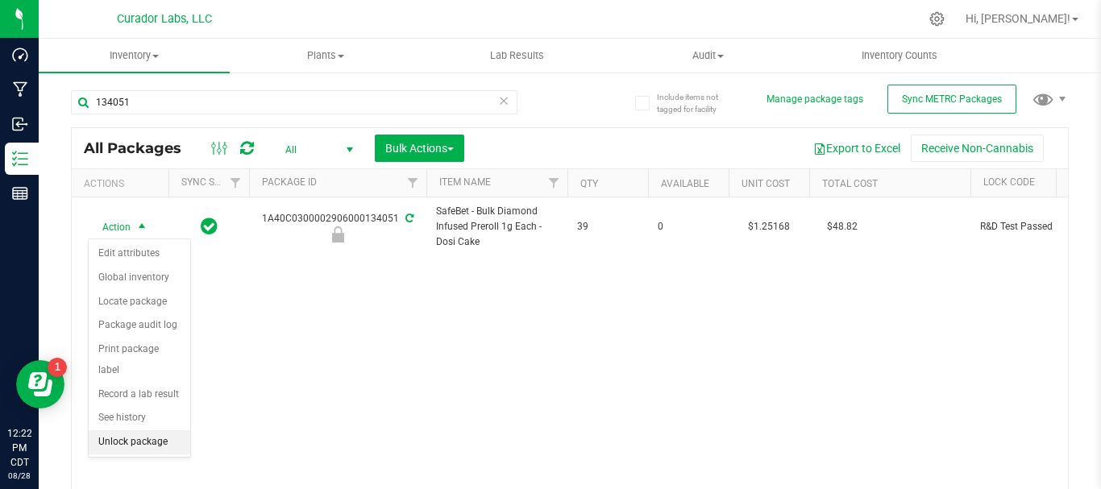
click at [143, 430] on li "Unlock package" at bounding box center [140, 442] width 102 height 24
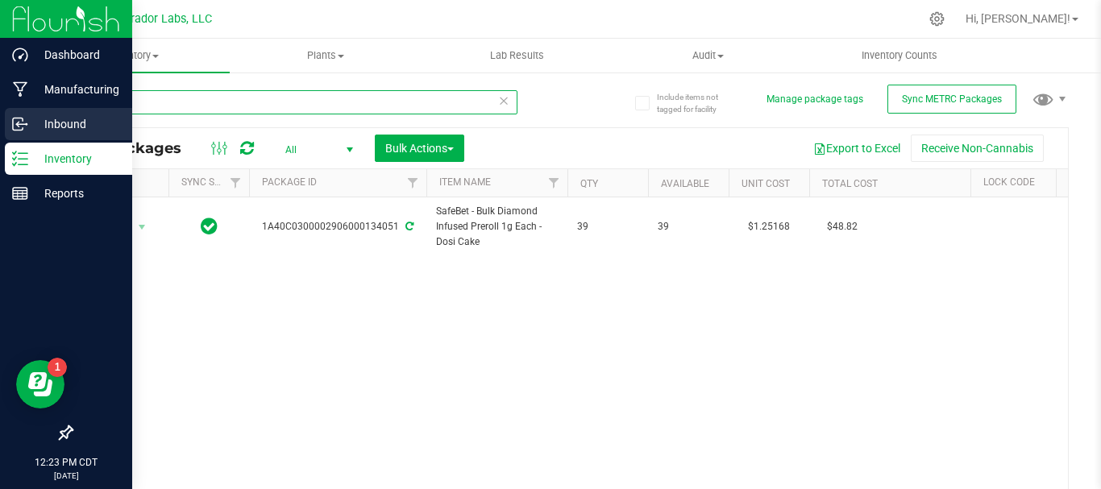
drag, startPoint x: 143, startPoint y: 102, endPoint x: 33, endPoint y: 116, distance: 111.2
click at [33, 116] on div "Dashboard Manufacturing Inbound Inventory Reports 12:23 PM CDT 08/28/2025 08/28…" at bounding box center [550, 244] width 1101 height 489
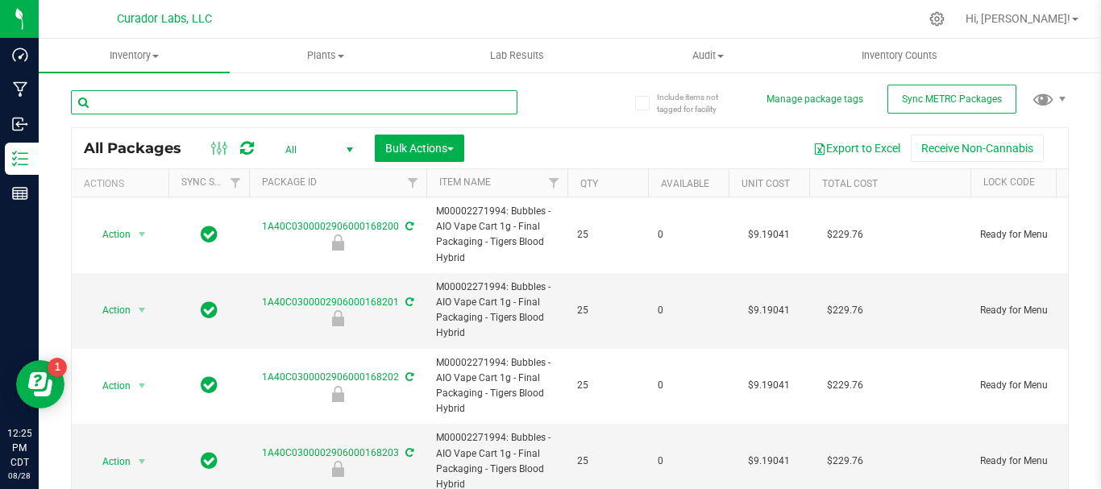
click at [205, 104] on input "text" at bounding box center [294, 102] width 446 height 24
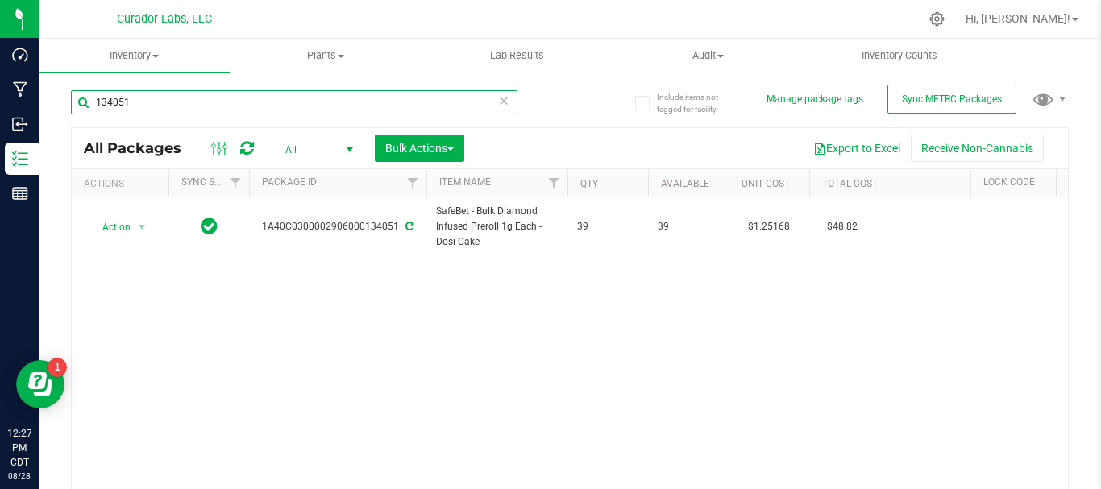
type input "134051"
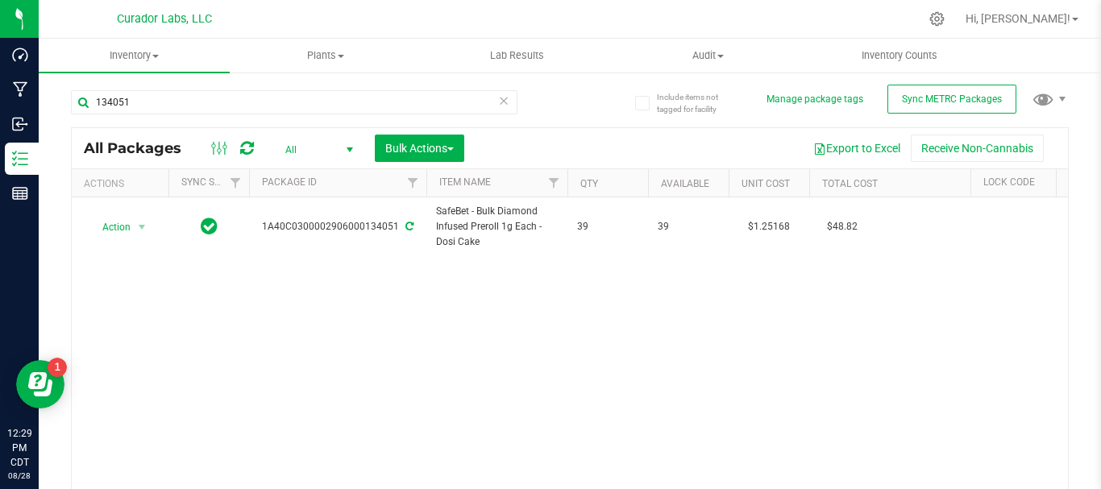
click at [744, 314] on div "Action Action Adjust qty Create package Edit attributes Global inventory Locate…" at bounding box center [570, 351] width 996 height 308
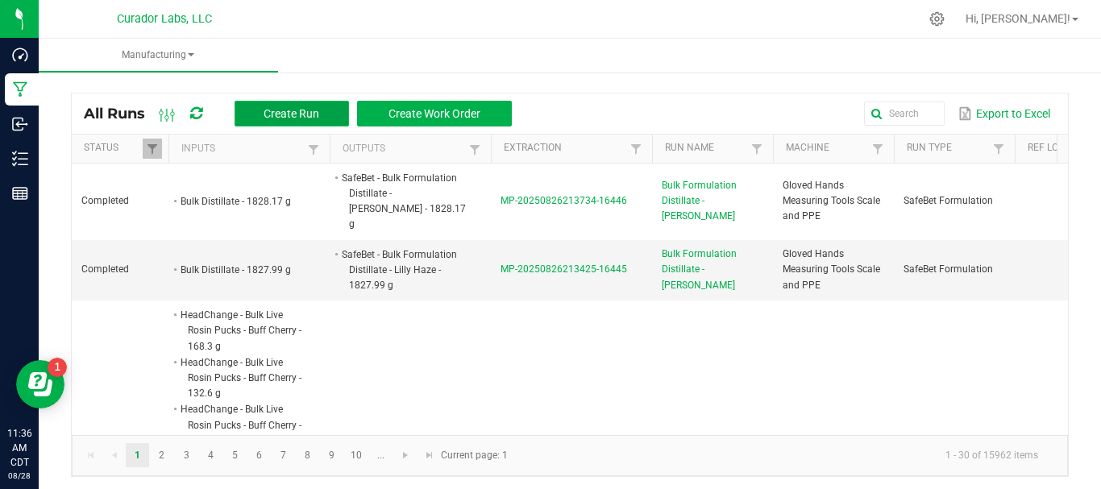
click at [277, 112] on span "Create Run" at bounding box center [291, 113] width 56 height 13
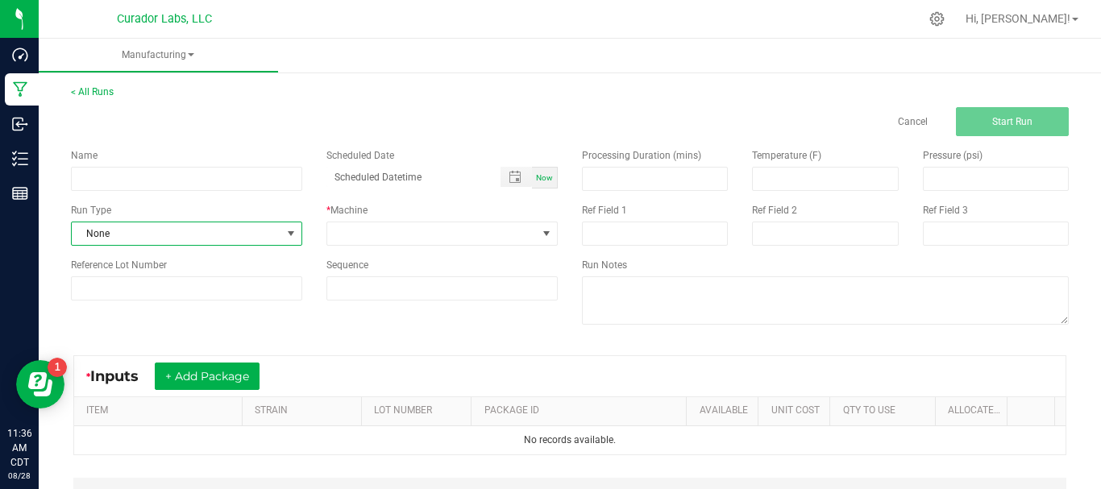
click at [260, 232] on span "None" at bounding box center [177, 233] width 210 height 23
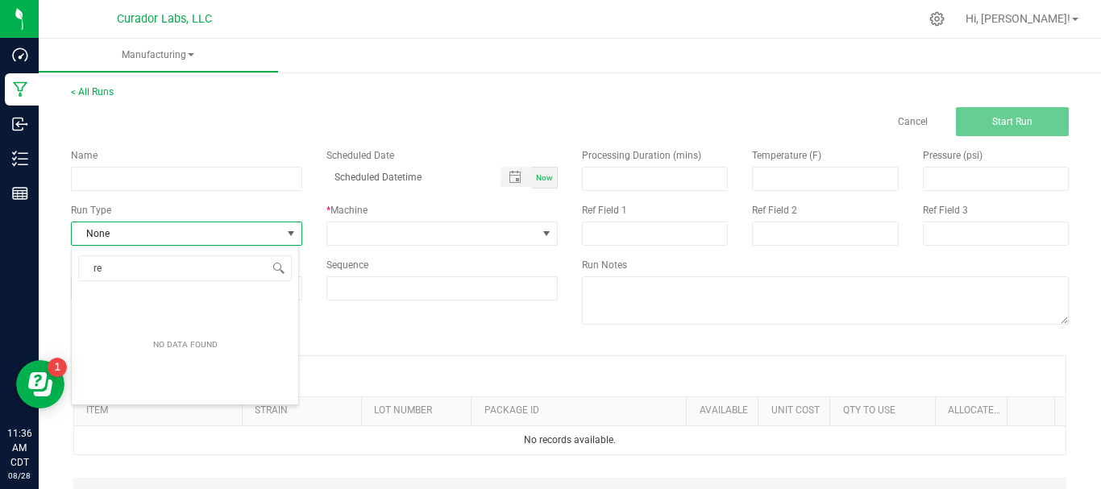
type input "r"
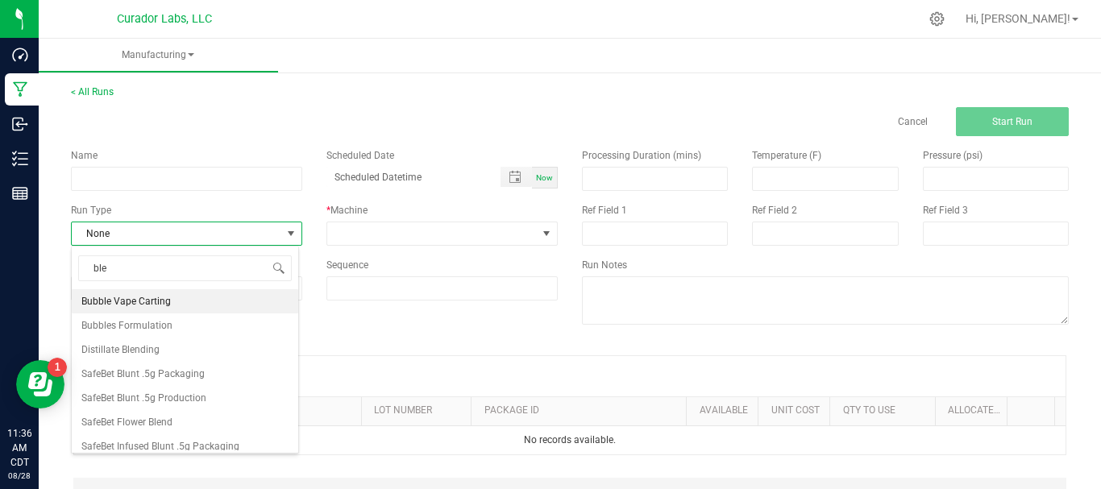
type input "blen"
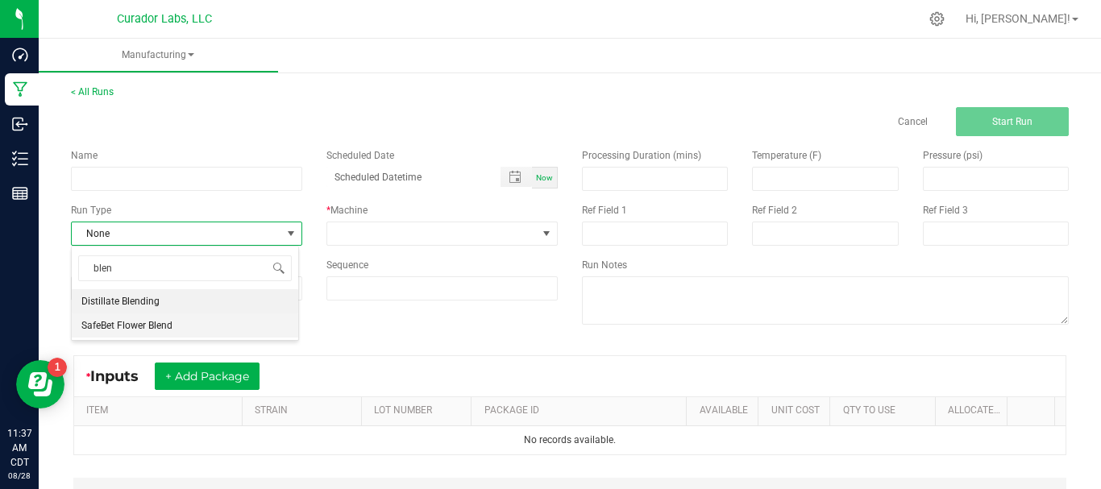
click at [175, 325] on li "SafeBet Flower Blend" at bounding box center [185, 325] width 226 height 24
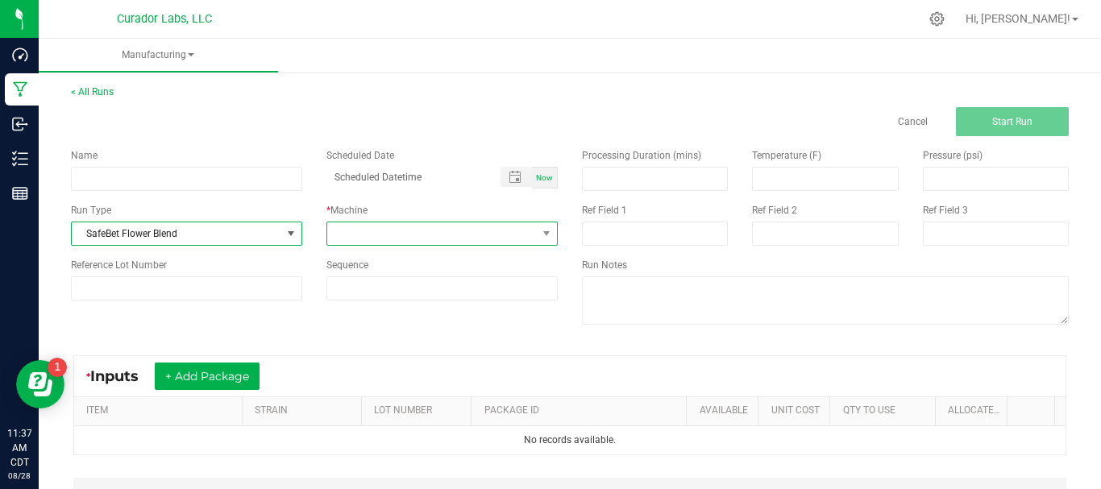
click at [421, 230] on span at bounding box center [432, 233] width 210 height 23
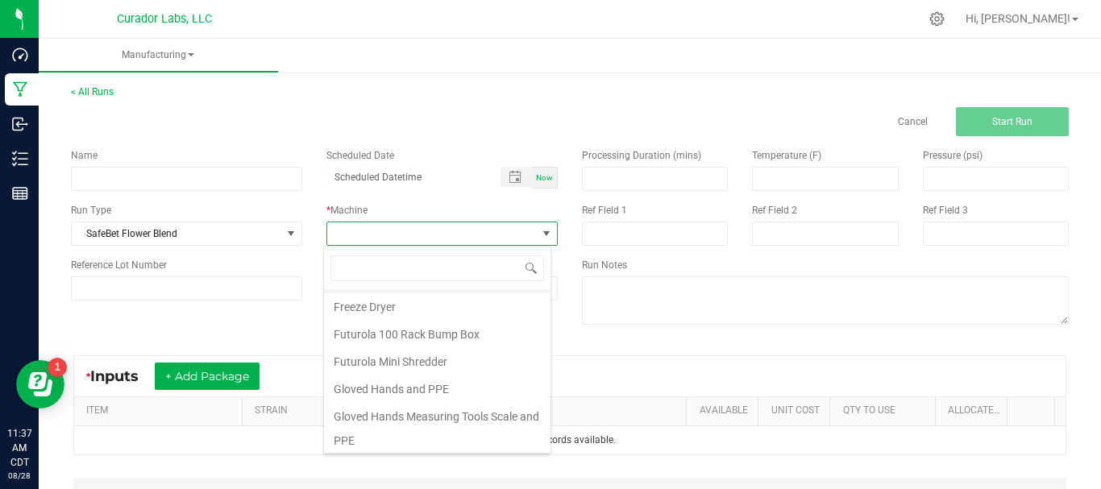
scroll to position [147, 0]
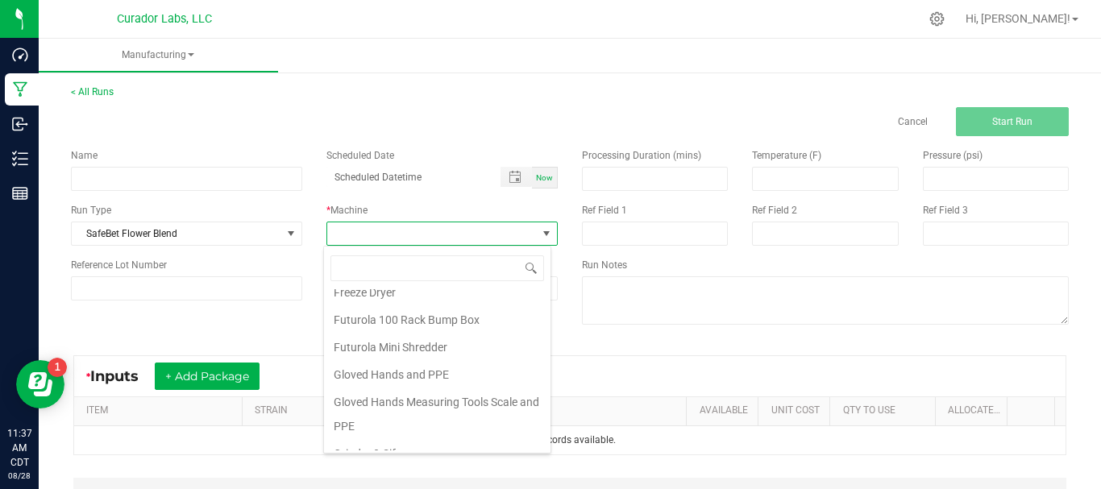
click at [431, 406] on li "Gloved Hands Measuring Tools Scale and PPE" at bounding box center [437, 414] width 226 height 52
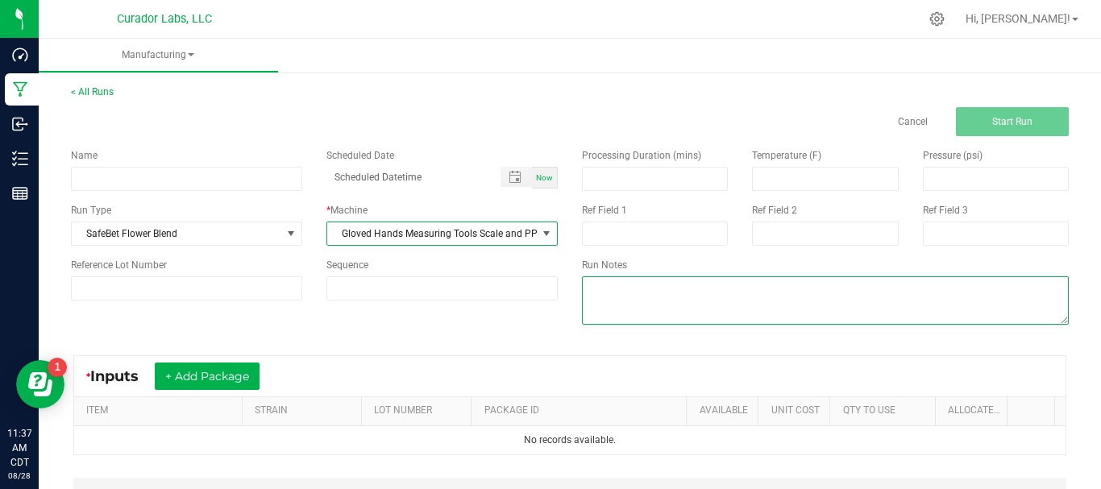
click at [636, 288] on textarea at bounding box center [825, 300] width 487 height 48
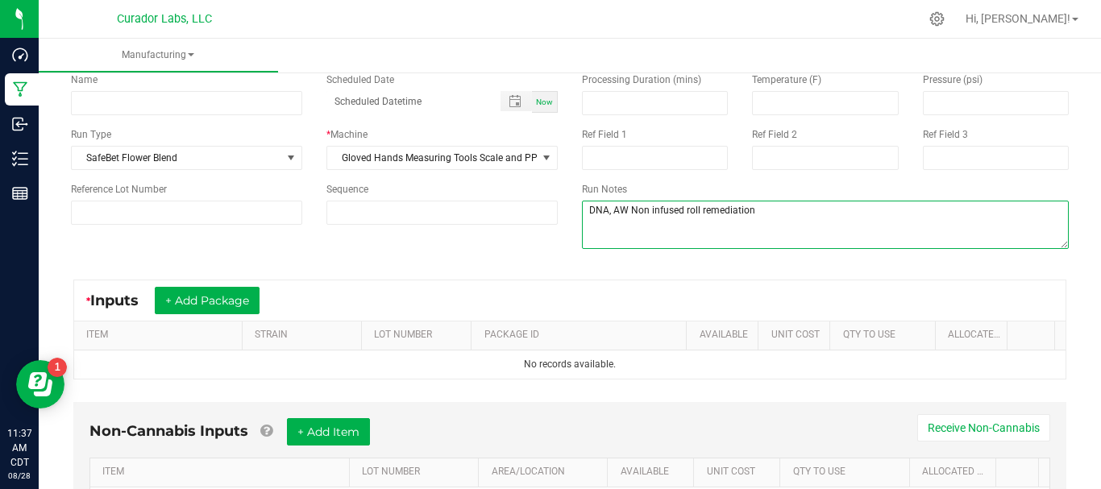
scroll to position [121, 0]
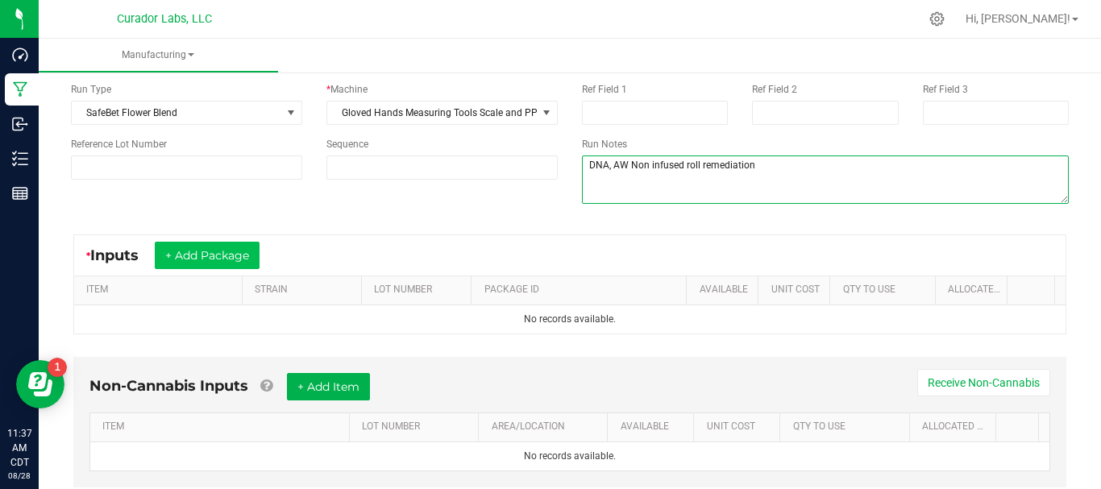
type textarea "DNA, AW Non infused roll remediation"
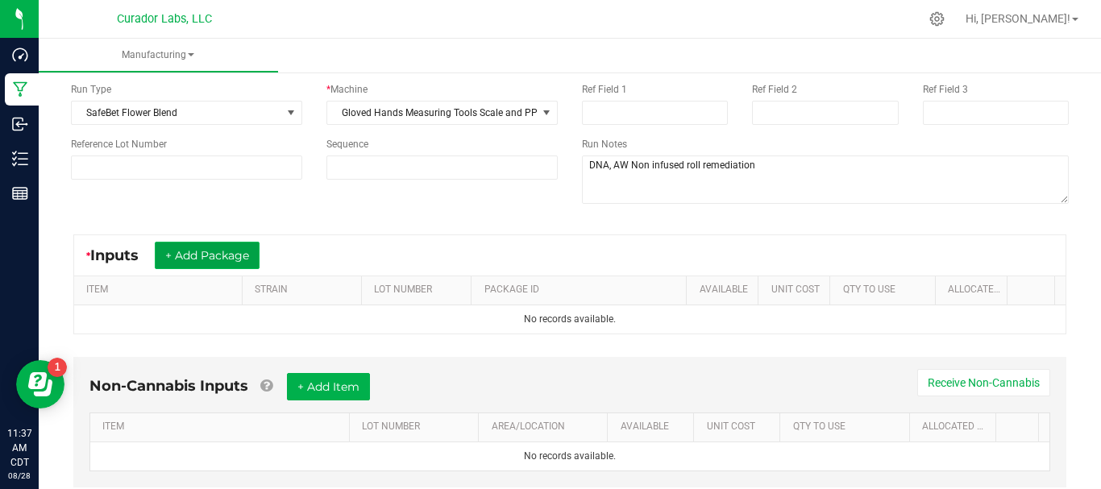
click at [199, 257] on button "+ Add Package" at bounding box center [207, 255] width 105 height 27
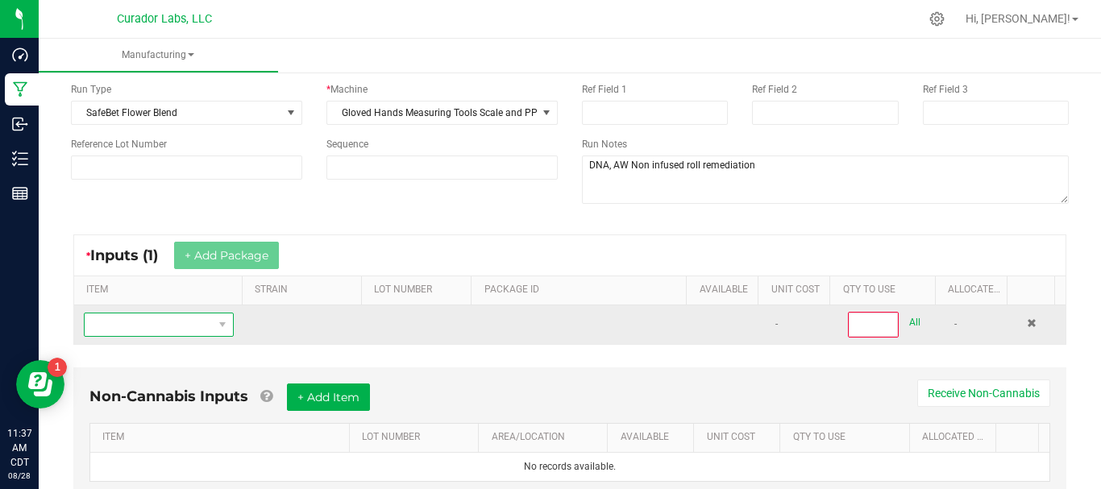
click at [180, 321] on span "NO DATA FOUND" at bounding box center [149, 324] width 128 height 23
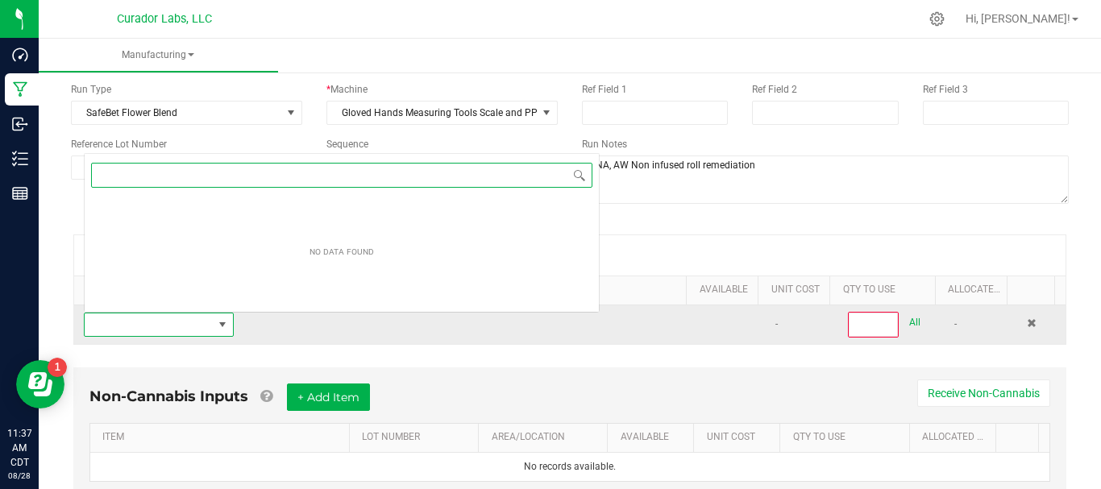
scroll to position [24, 144]
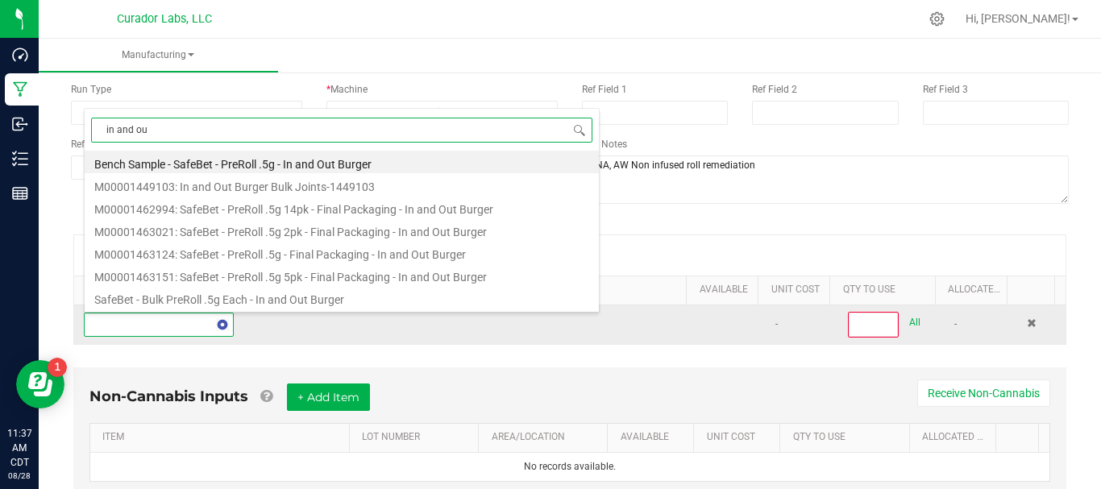
type input "in and out"
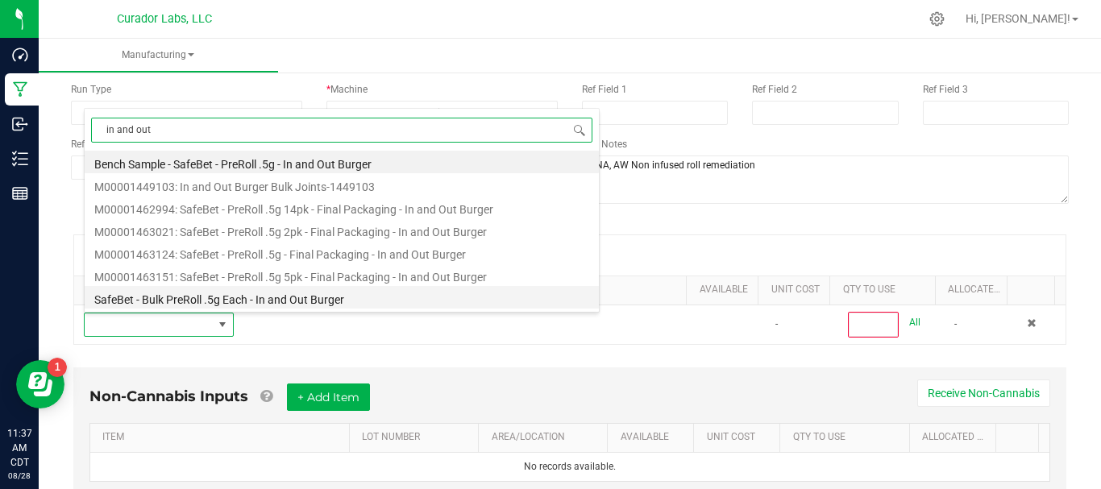
click at [209, 301] on li "SafeBet - Bulk PreRoll .5g Each - In and Out Burger" at bounding box center [342, 297] width 514 height 23
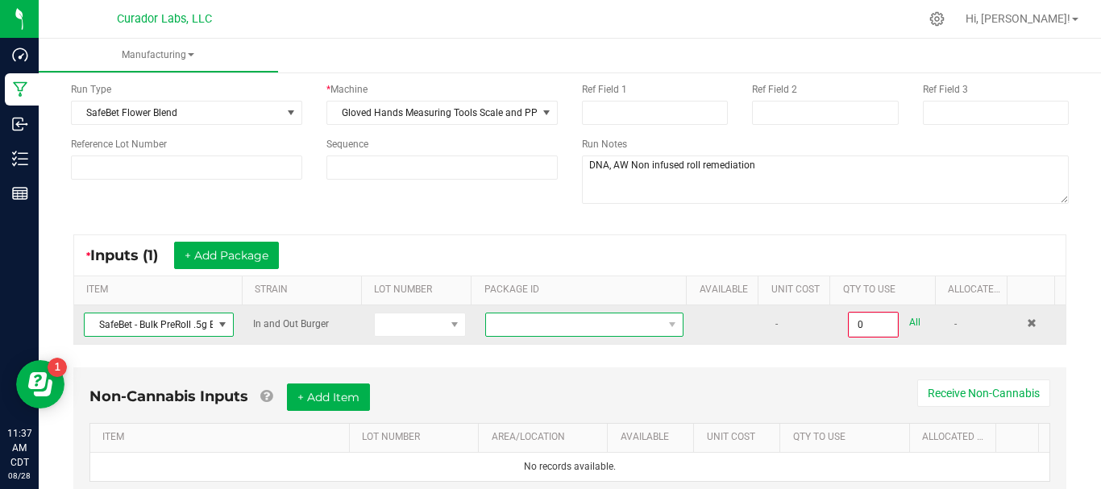
click at [611, 329] on span at bounding box center [574, 324] width 176 height 23
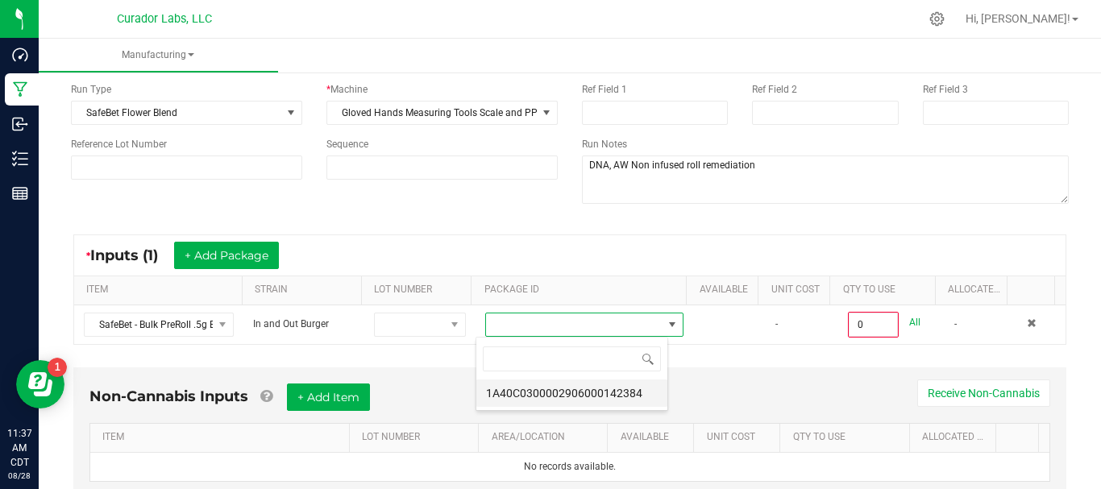
click at [589, 399] on li "1A40C0300002906000142384" at bounding box center [571, 393] width 191 height 27
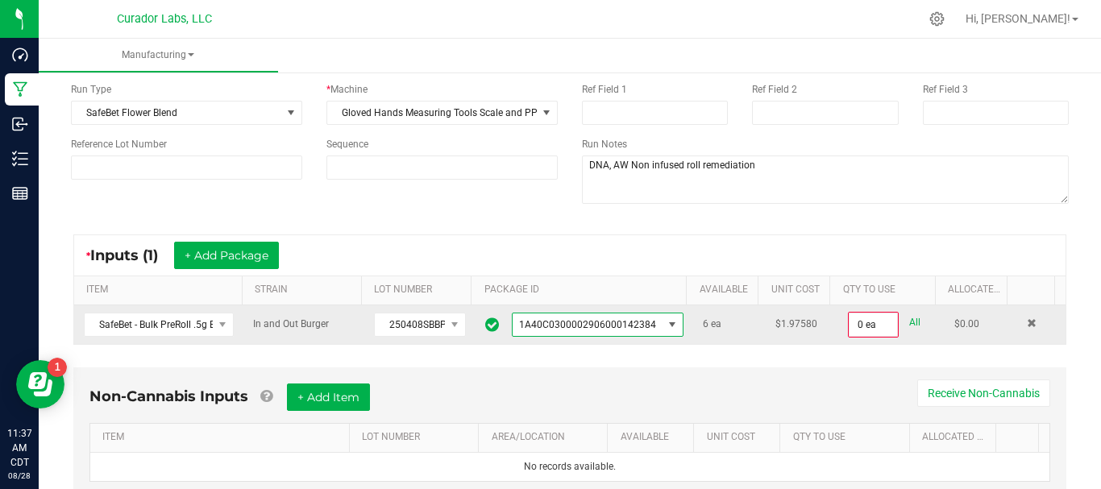
click at [909, 319] on link "All" at bounding box center [914, 323] width 11 height 22
type input "6 ea"
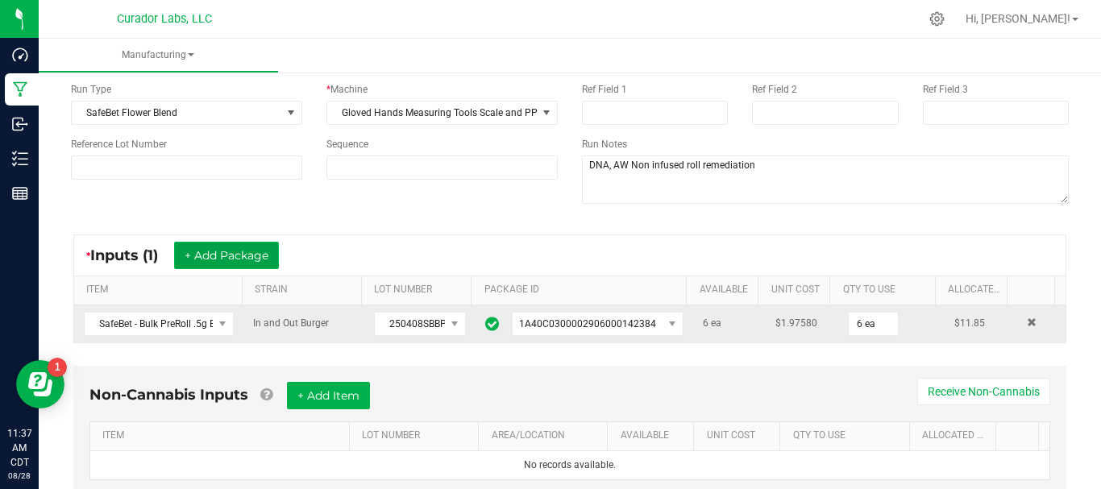
click at [232, 255] on button "+ Add Package" at bounding box center [226, 255] width 105 height 27
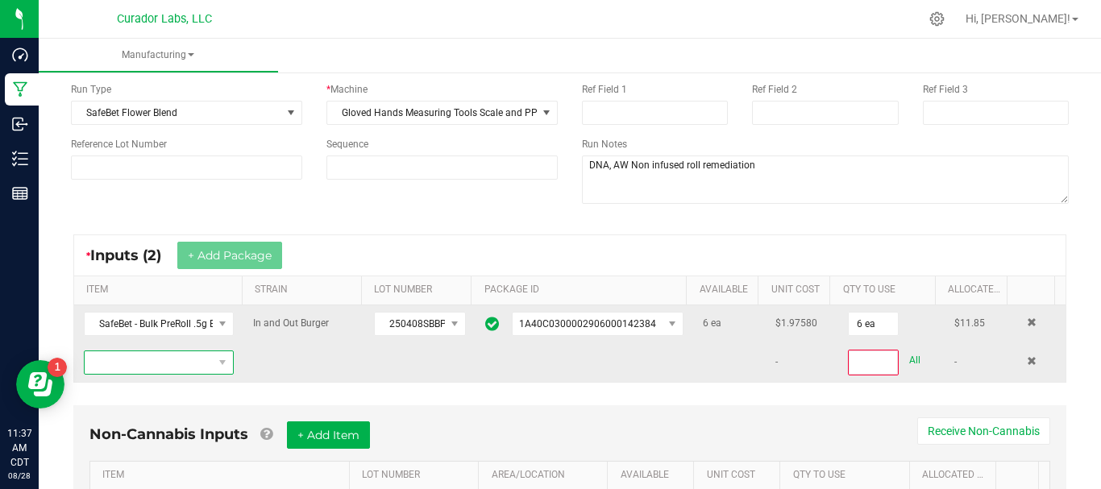
click at [180, 362] on span "NO DATA FOUND" at bounding box center [149, 362] width 128 height 23
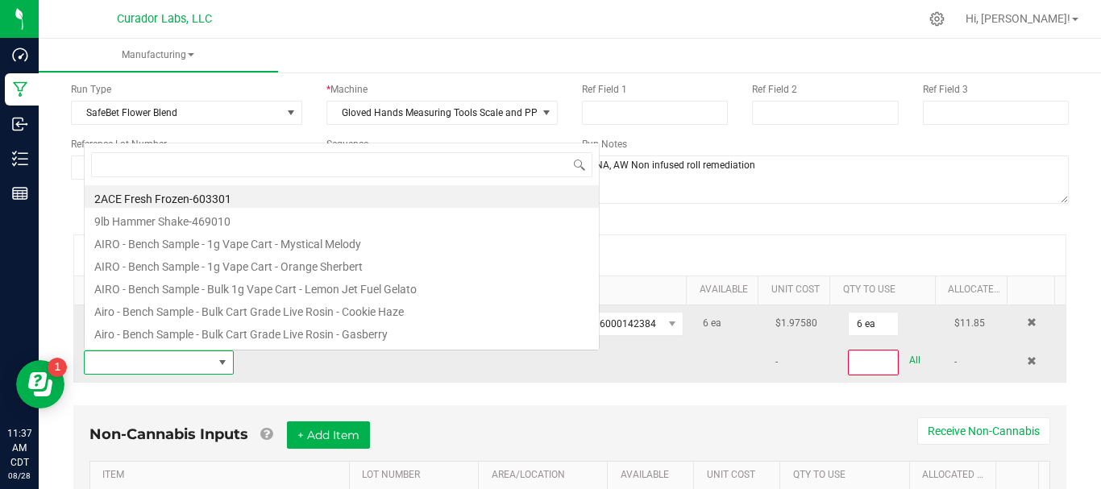
scroll to position [24, 144]
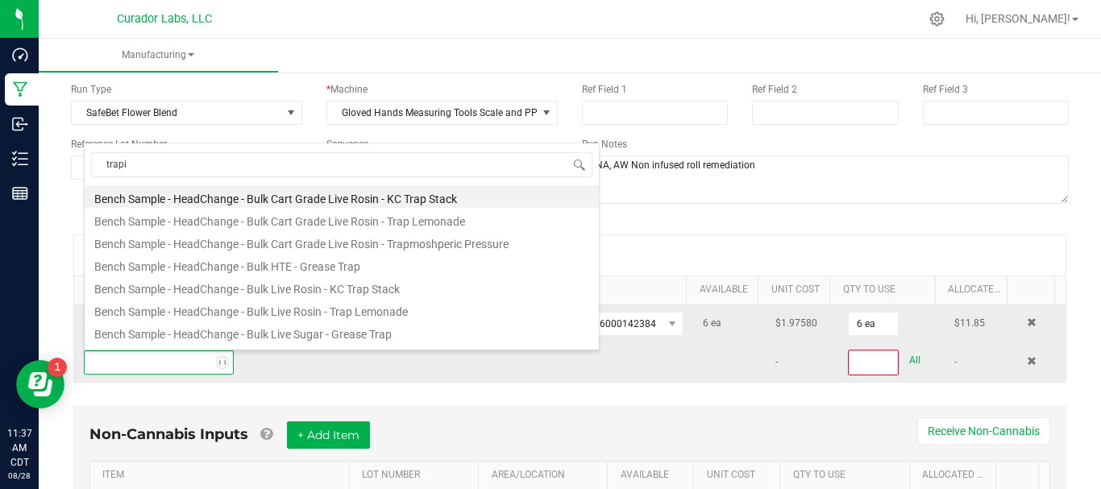
type input "trapid"
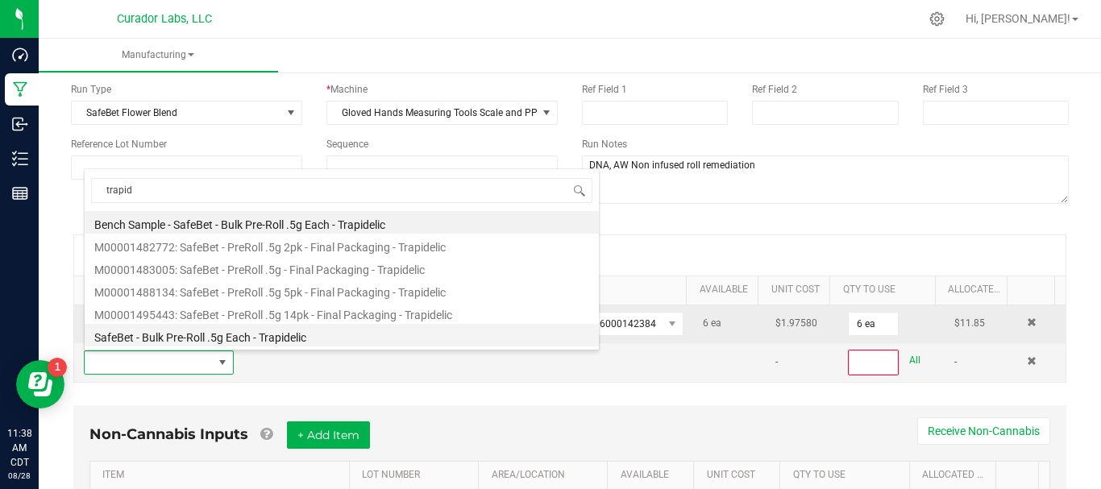
click at [172, 333] on li "SafeBet - Bulk Pre-Roll .5g Each - Trapidelic" at bounding box center [342, 335] width 514 height 23
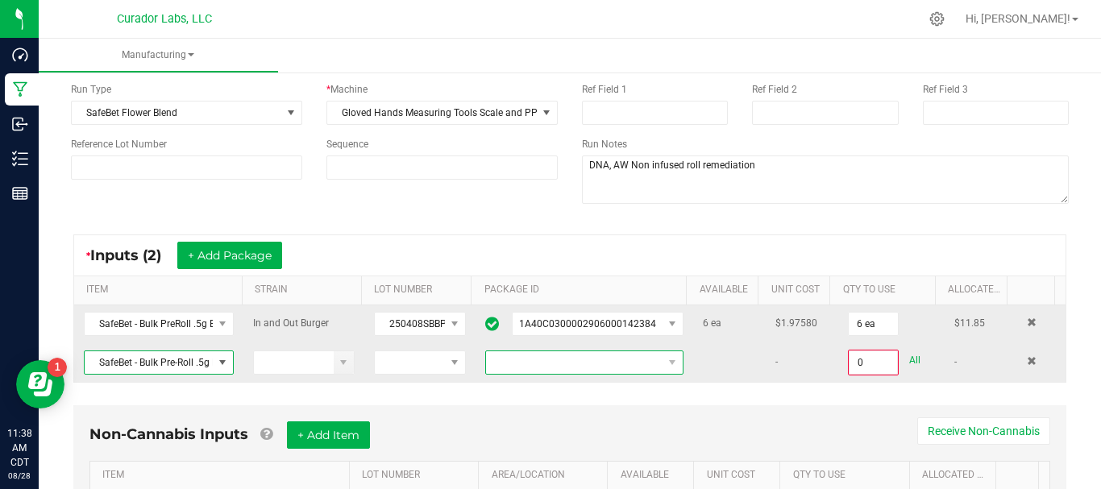
click at [512, 358] on span at bounding box center [574, 362] width 176 height 23
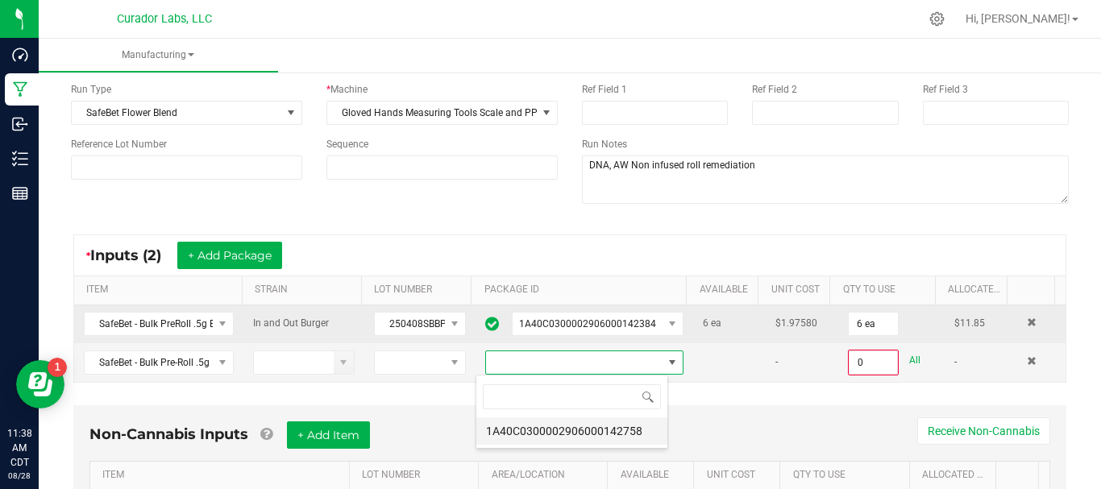
click at [519, 434] on li "1A40C0300002906000142758" at bounding box center [571, 430] width 191 height 27
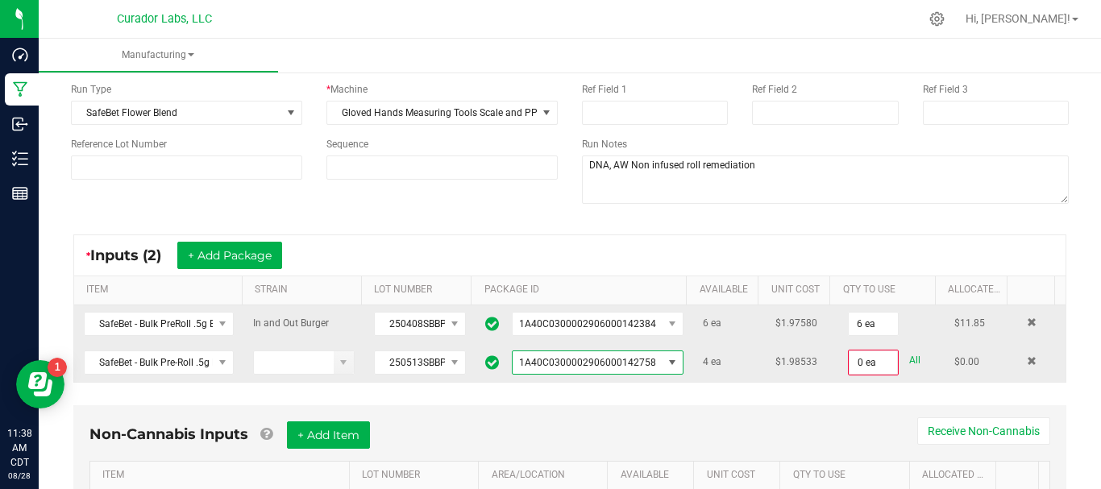
click at [909, 355] on link "All" at bounding box center [914, 361] width 11 height 22
type input "4 ea"
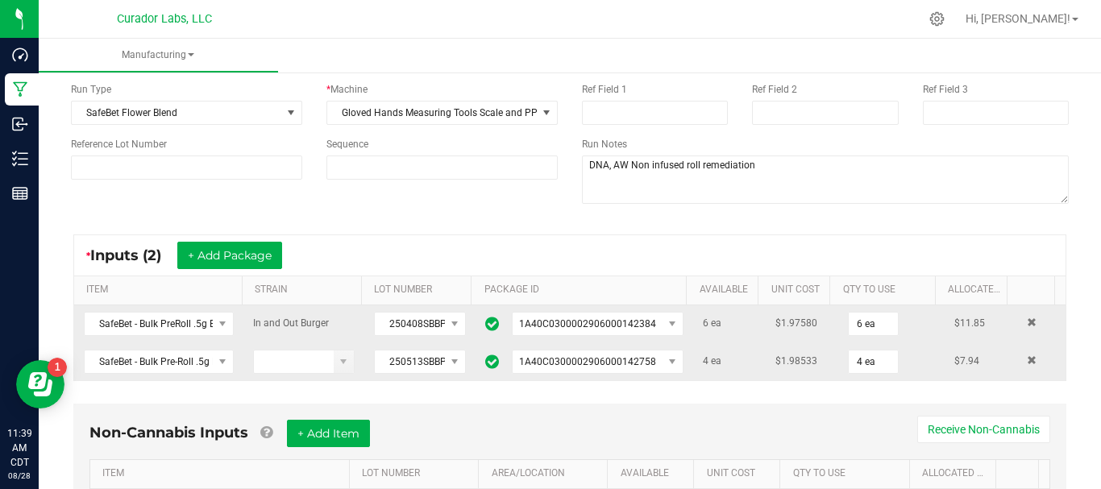
scroll to position [213, 0]
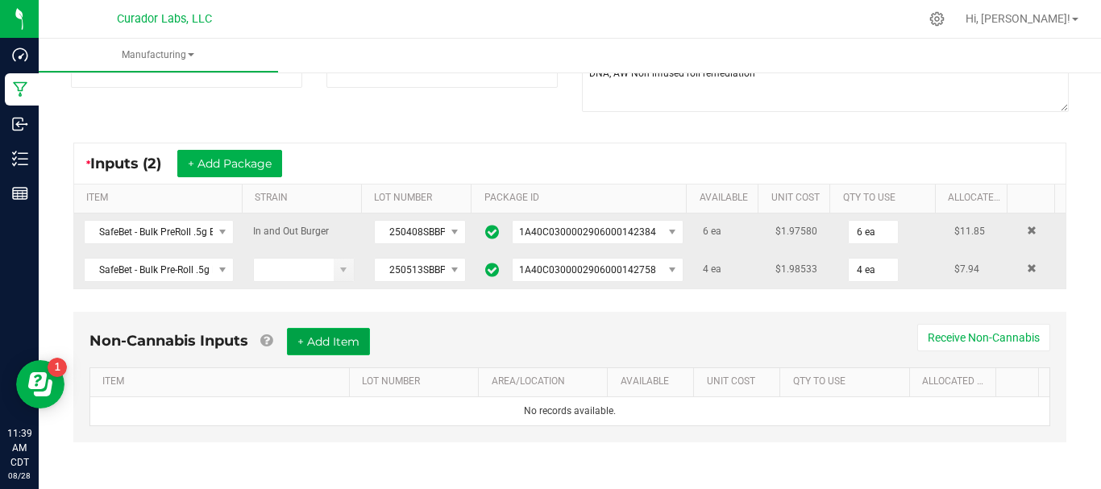
click at [314, 339] on button "+ Add Item" at bounding box center [328, 341] width 83 height 27
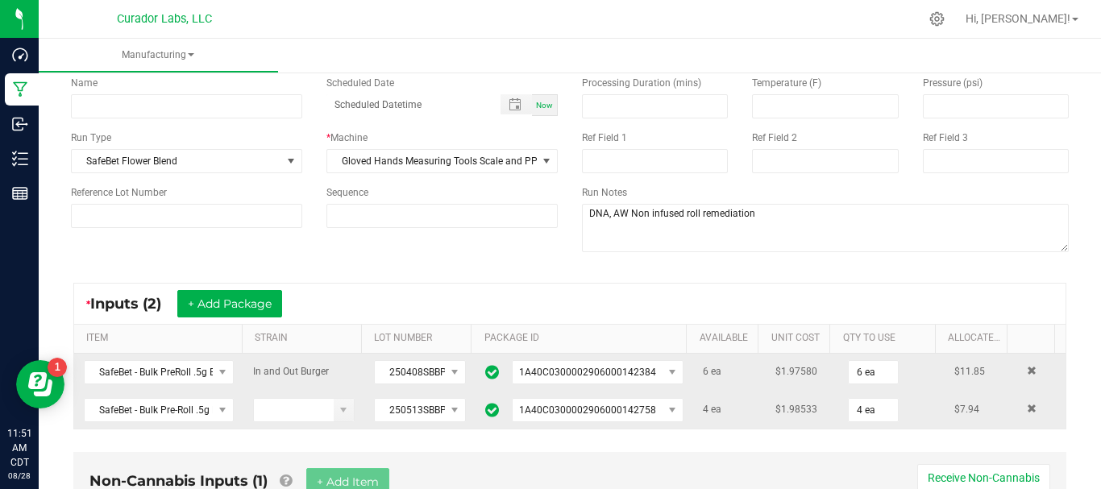
scroll to position [0, 0]
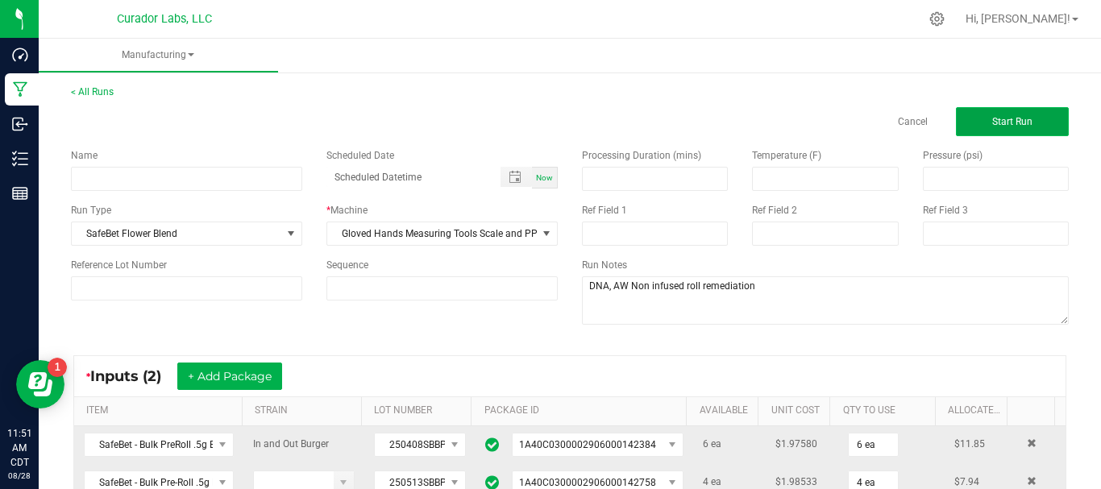
click at [985, 113] on button "Start Run" at bounding box center [1012, 121] width 113 height 29
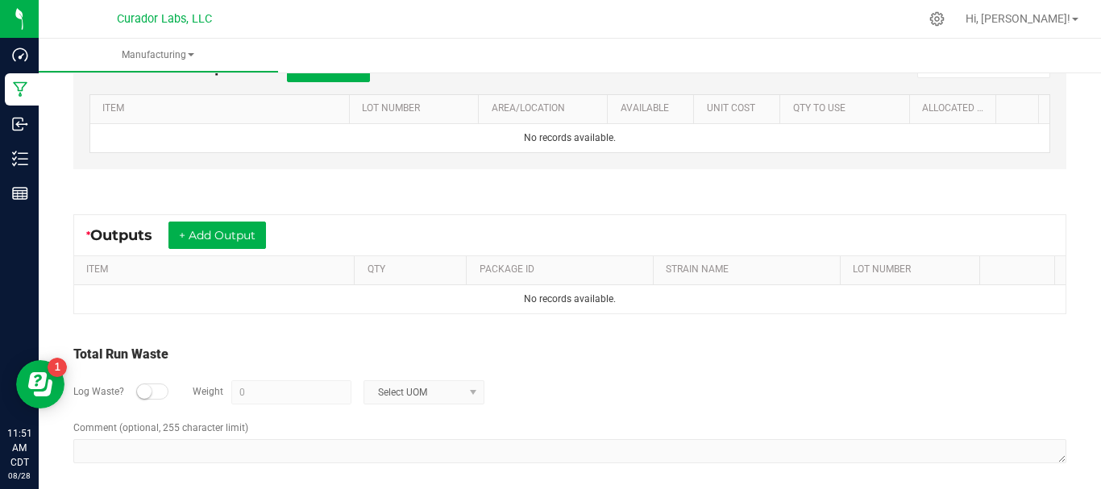
scroll to position [524, 0]
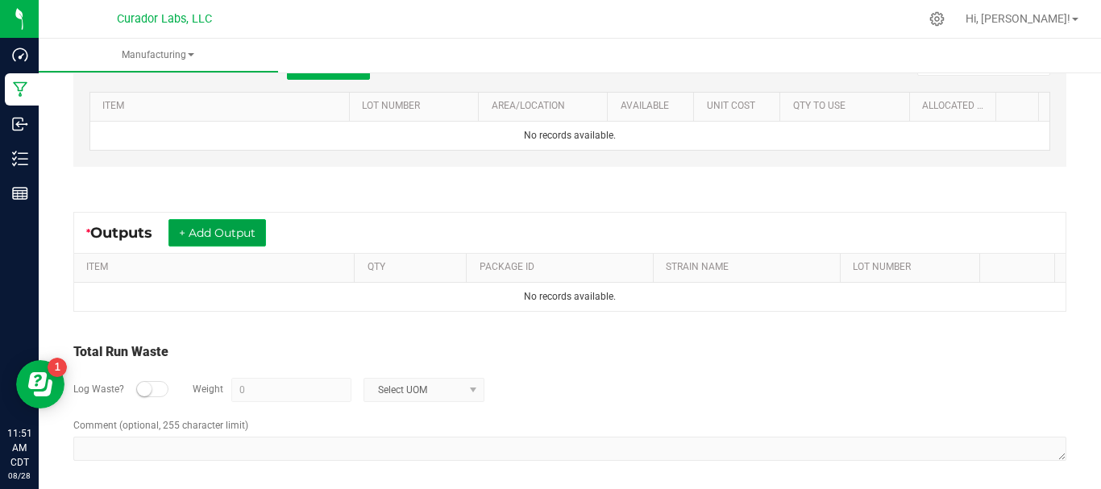
click at [218, 235] on button "+ Add Output" at bounding box center [216, 232] width 97 height 27
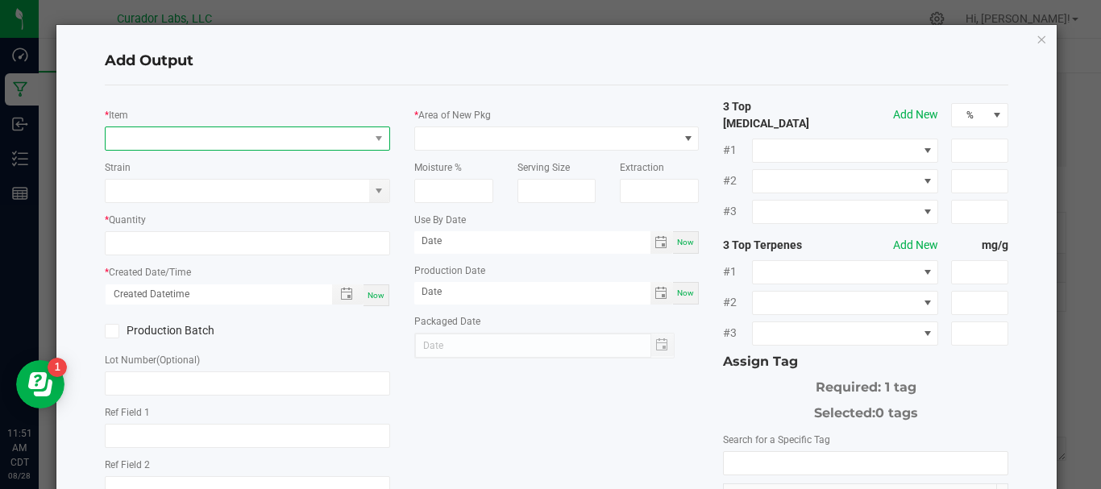
click at [185, 141] on span "NO DATA FOUND" at bounding box center [237, 138] width 263 height 23
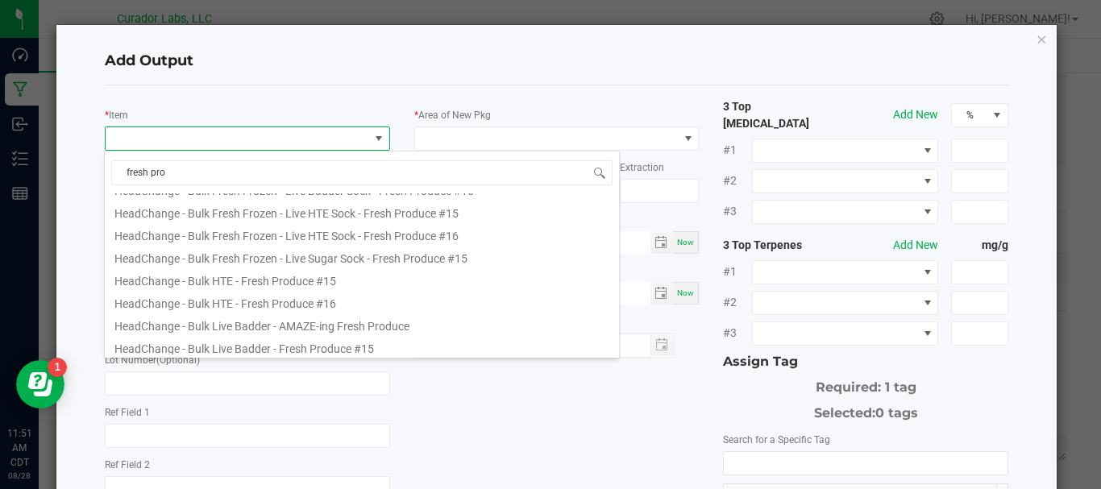
scroll to position [967, 0]
type input "f"
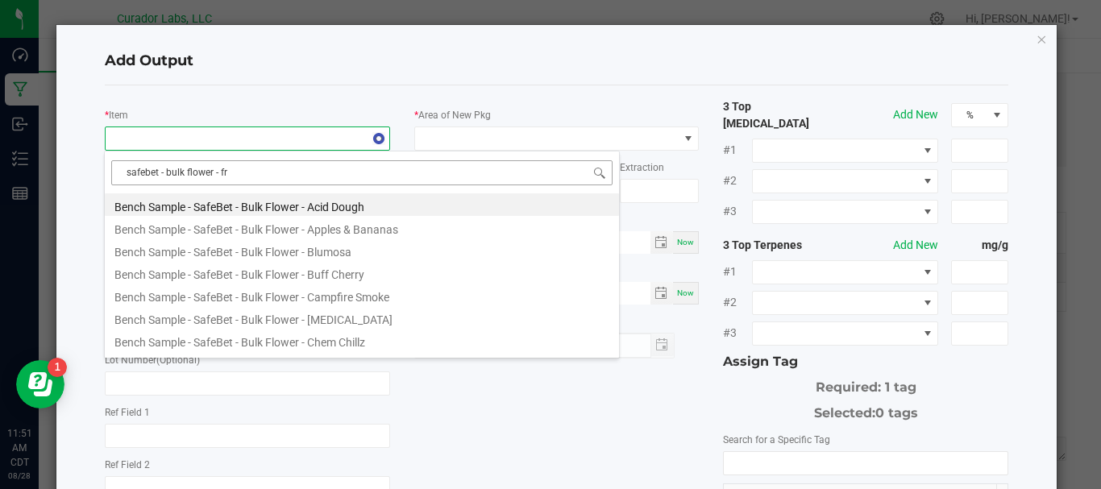
type input "safebet - bulk flower - fre"
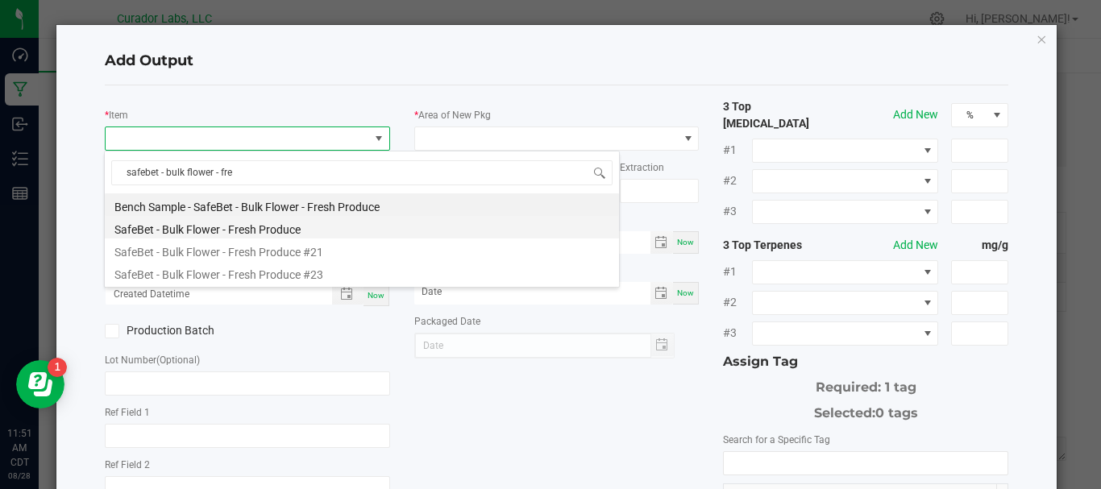
click at [244, 226] on li "SafeBet - Bulk Flower - Fresh Produce" at bounding box center [362, 227] width 514 height 23
type input "0.0000 g"
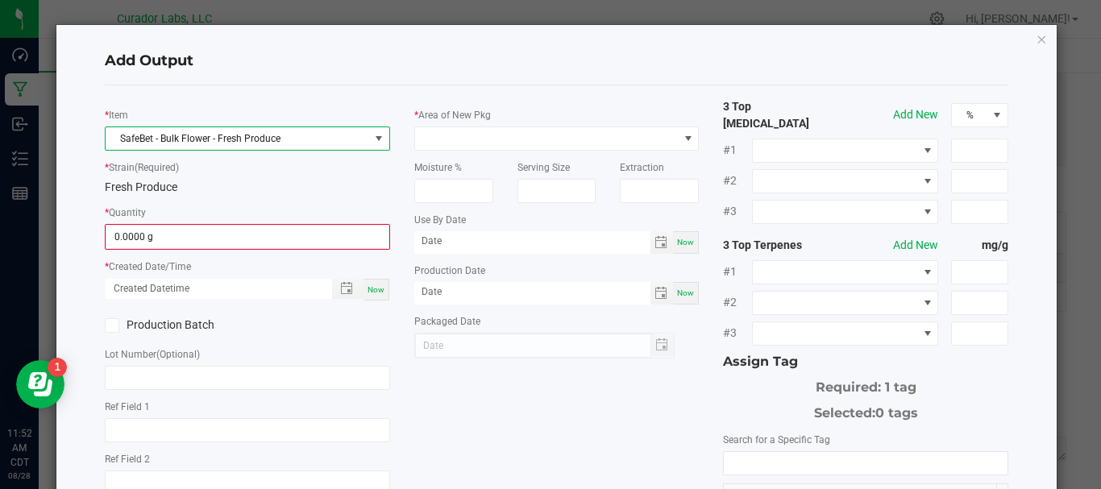
click at [286, 139] on span "SafeBet - Bulk Flower - Fresh Produce" at bounding box center [237, 138] width 263 height 23
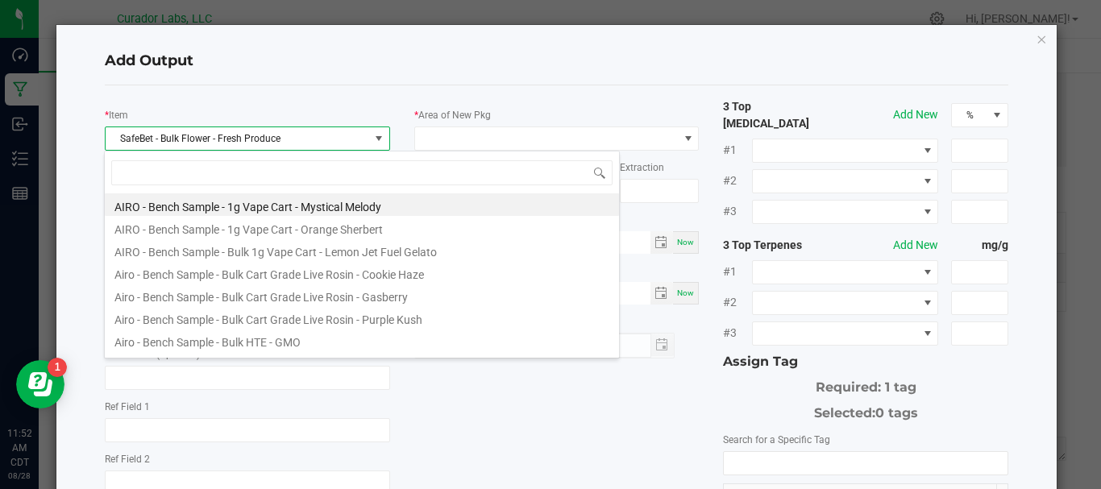
scroll to position [24, 281]
click at [286, 139] on span "SafeBet - Bulk Flower - Fresh Produce" at bounding box center [237, 138] width 263 height 23
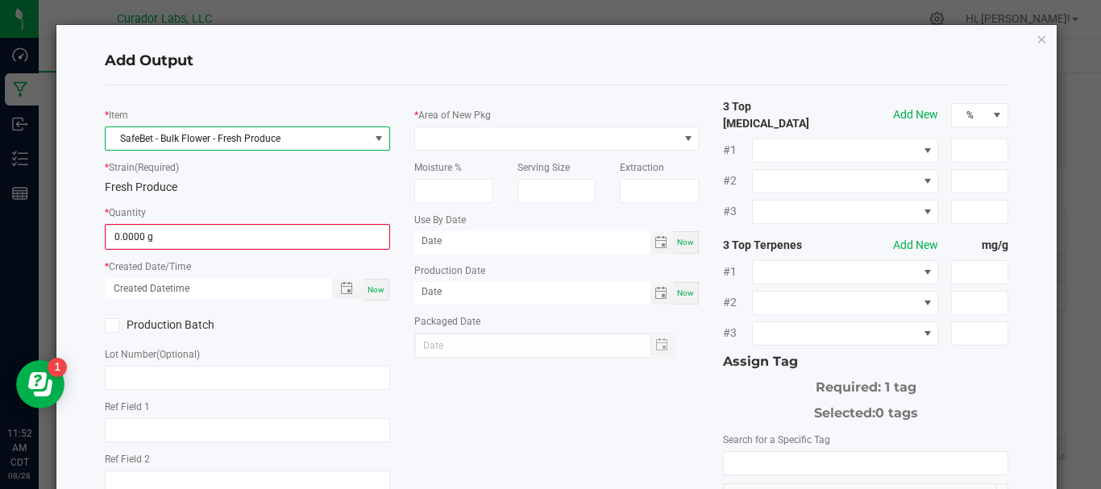
click at [286, 139] on span "SafeBet - Bulk Flower - Fresh Produce" at bounding box center [237, 138] width 263 height 23
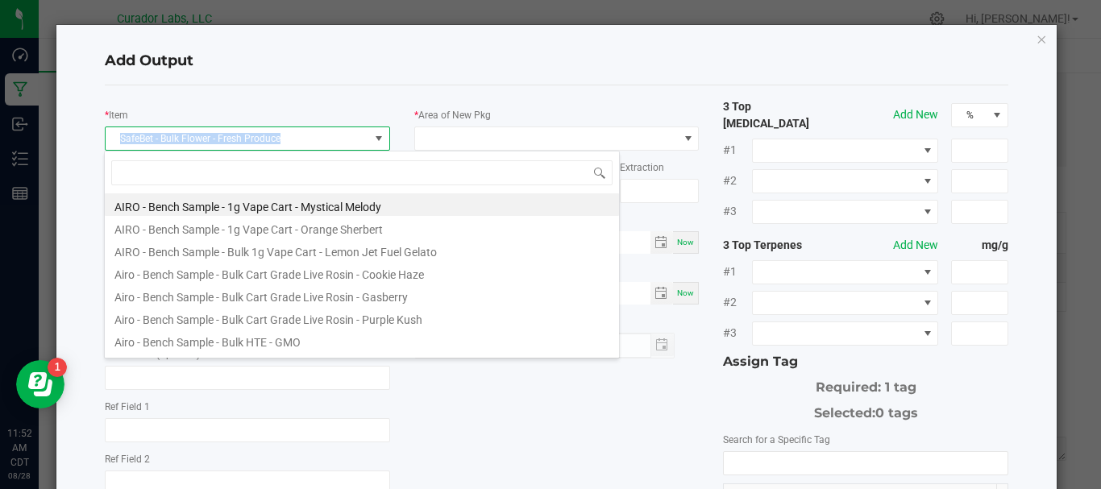
drag, startPoint x: 286, startPoint y: 139, endPoint x: 92, endPoint y: 146, distance: 194.3
click at [93, 146] on div "* Item SafeBet - Bulk Flower - Fresh Produce * Strain (Required) Fresh Produce …" at bounding box center [247, 328] width 309 height 460
copy span "SafeBet - Bulk Flower - Fresh Produce"
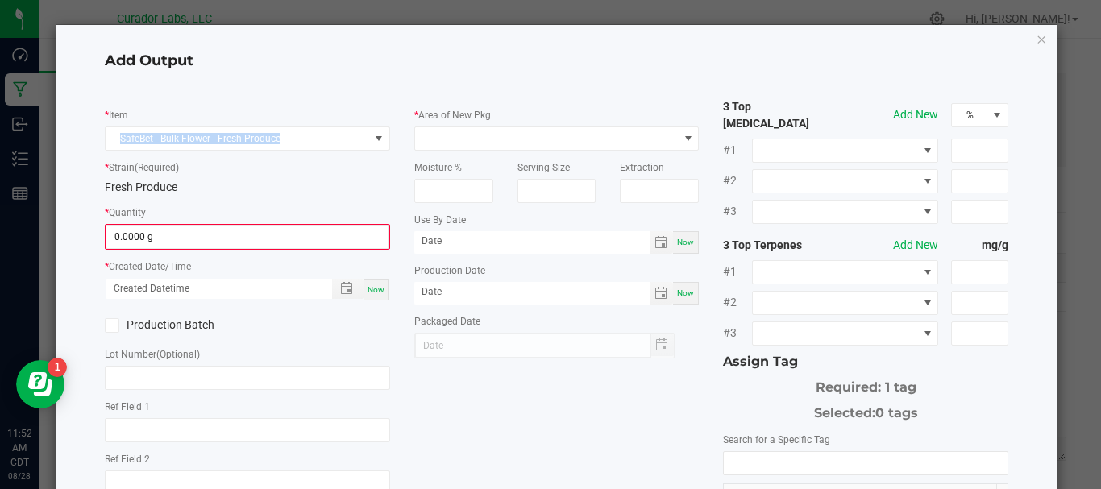
click at [206, 82] on div "Add Output" at bounding box center [556, 62] width 903 height 48
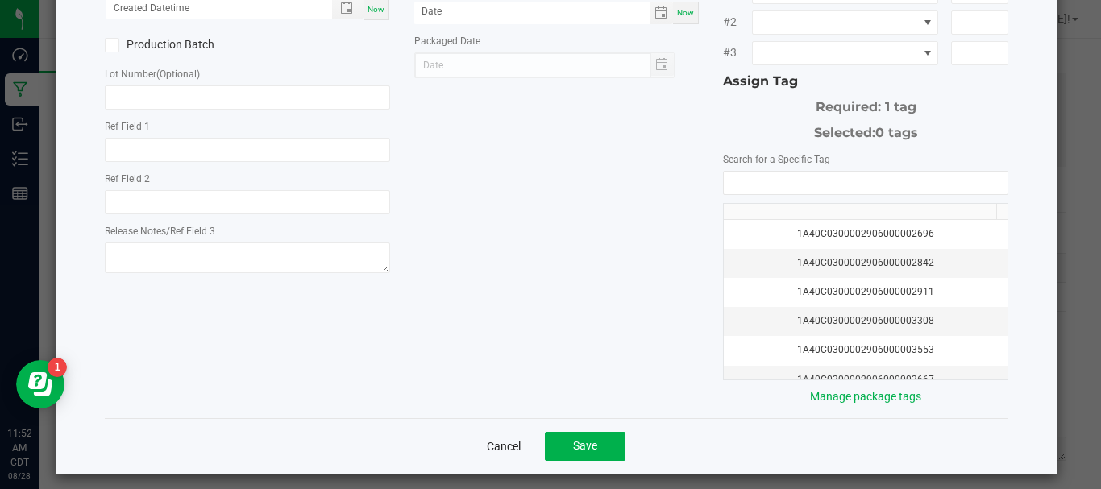
click at [502, 438] on link "Cancel" at bounding box center [504, 446] width 34 height 16
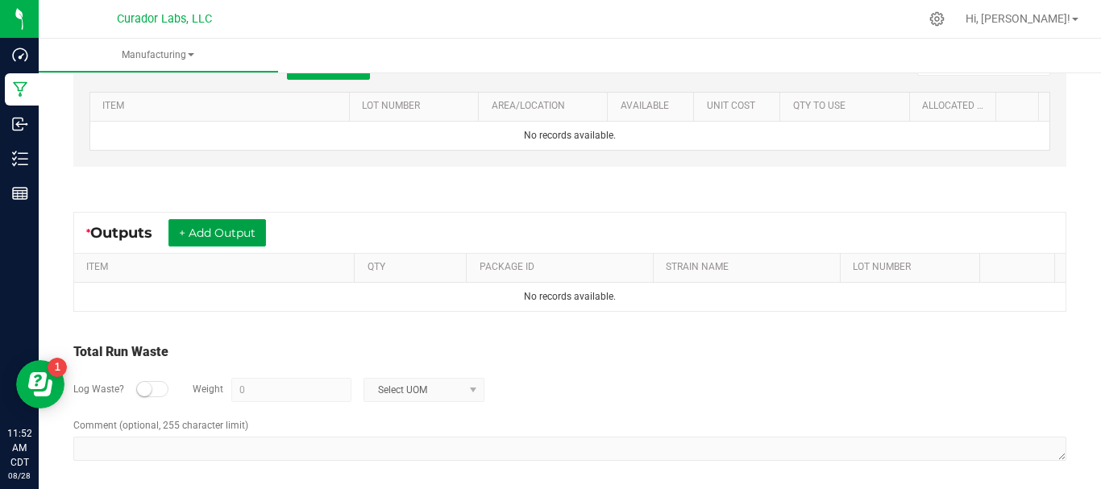
scroll to position [0, 0]
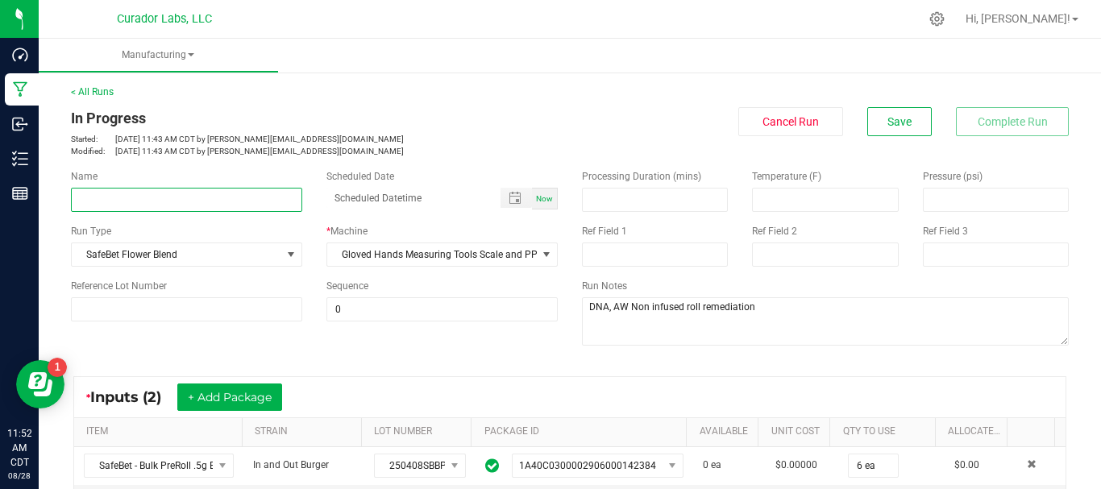
click at [226, 205] on input at bounding box center [186, 200] width 231 height 24
paste input "SafeBet - Bulk Flower - Fresh Produce"
type input "SafeBet - Bulk Flower - Fresh Produce"
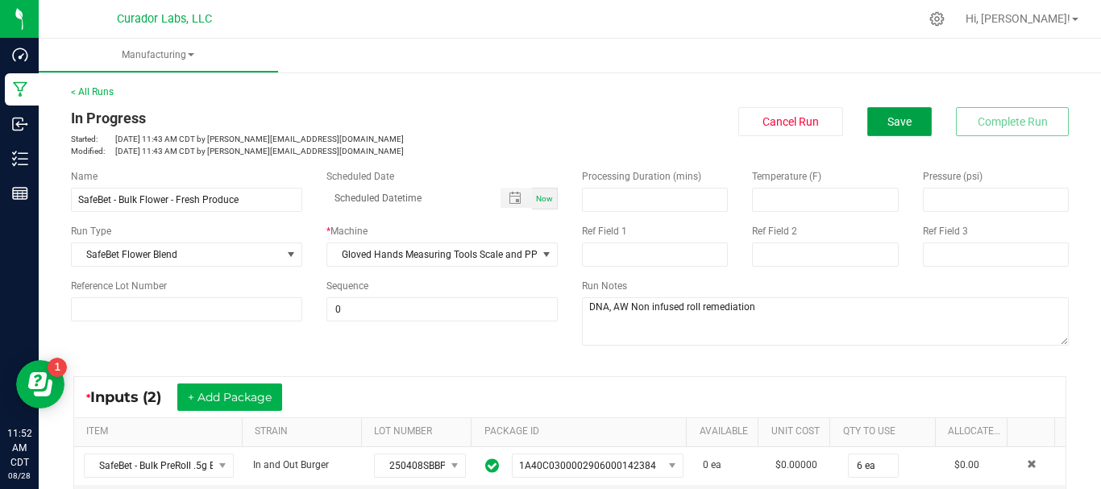
click at [887, 126] on span "Save" at bounding box center [899, 121] width 24 height 13
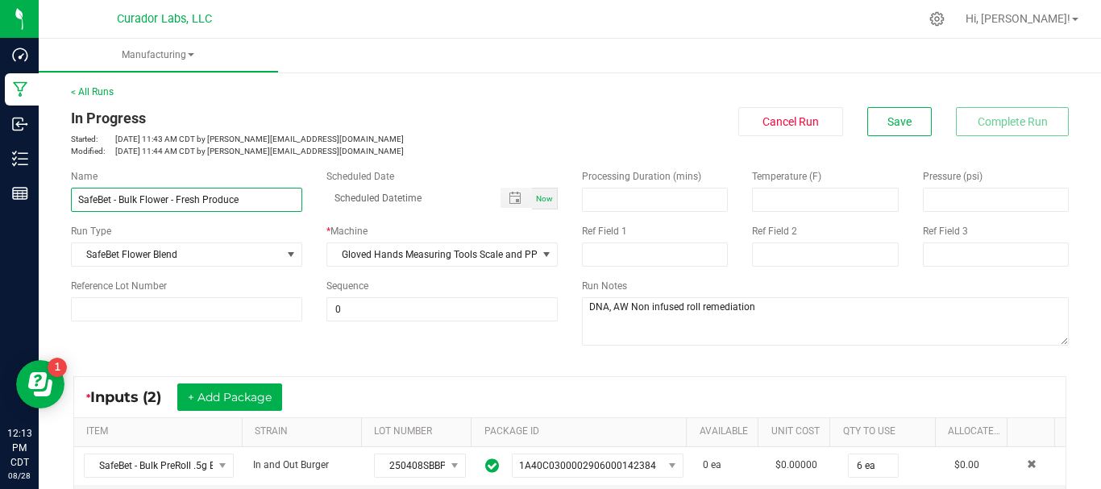
drag, startPoint x: 252, startPoint y: 200, endPoint x: 53, endPoint y: 215, distance: 199.6
click at [195, 218] on div "Name SafeBet - Bulk Flower - Fresh Produce Scheduled Date Now Run Type SafeBet …" at bounding box center [314, 245] width 511 height 176
